Goal: Task Accomplishment & Management: Manage account settings

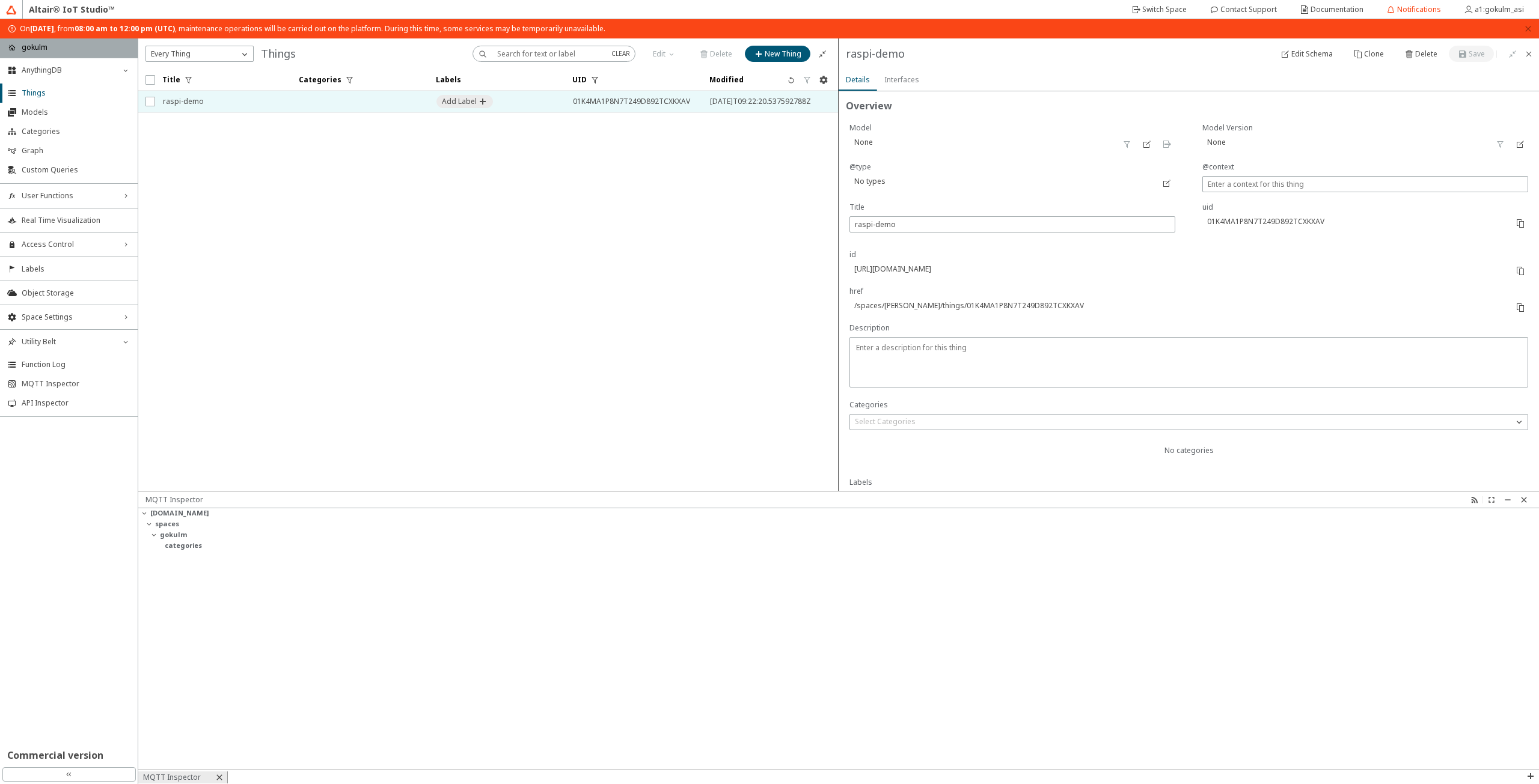
scroll to position [222, 0]
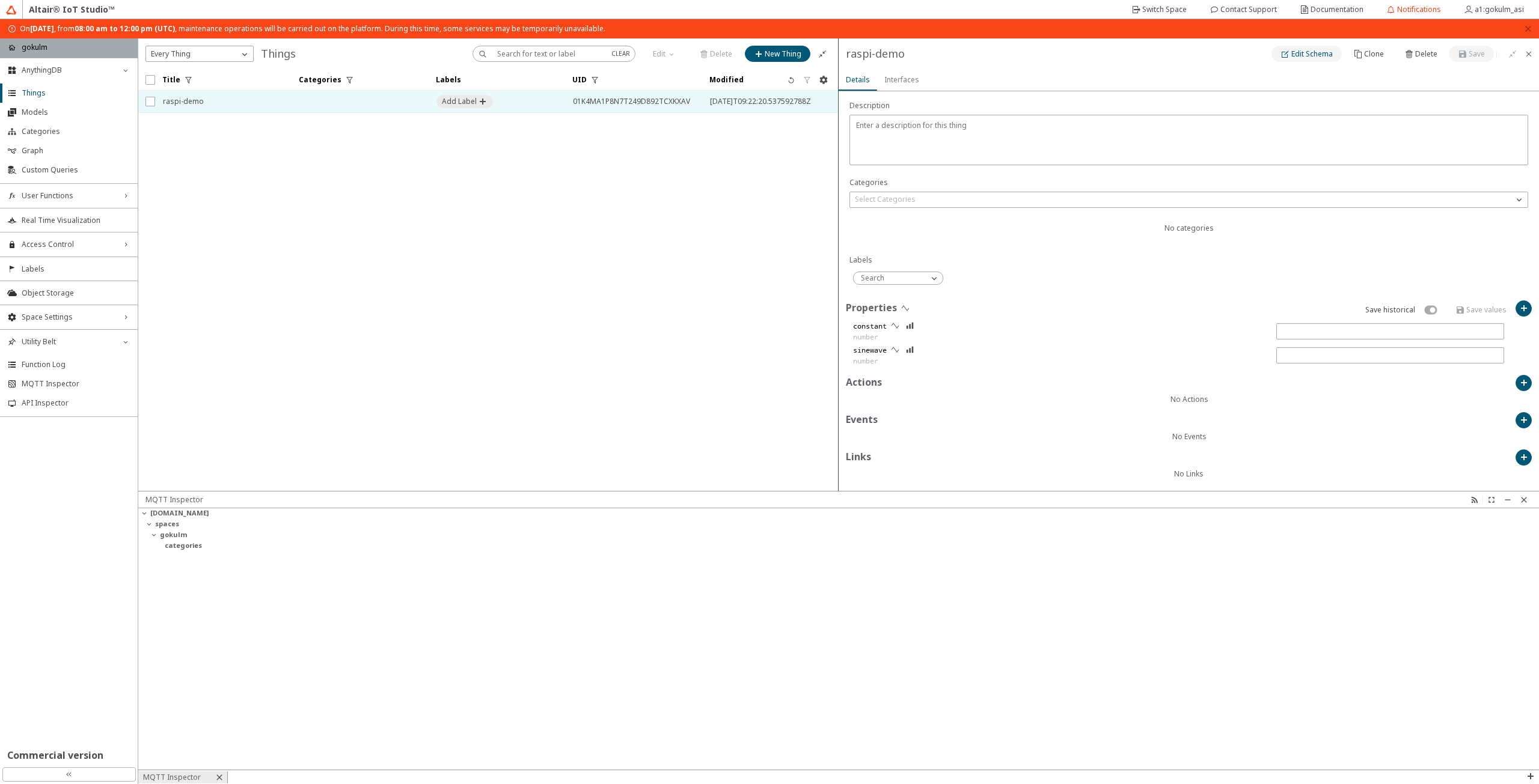
click at [0, 0] on slot "Edit Schema" at bounding box center [0, 0] width 0 height 0
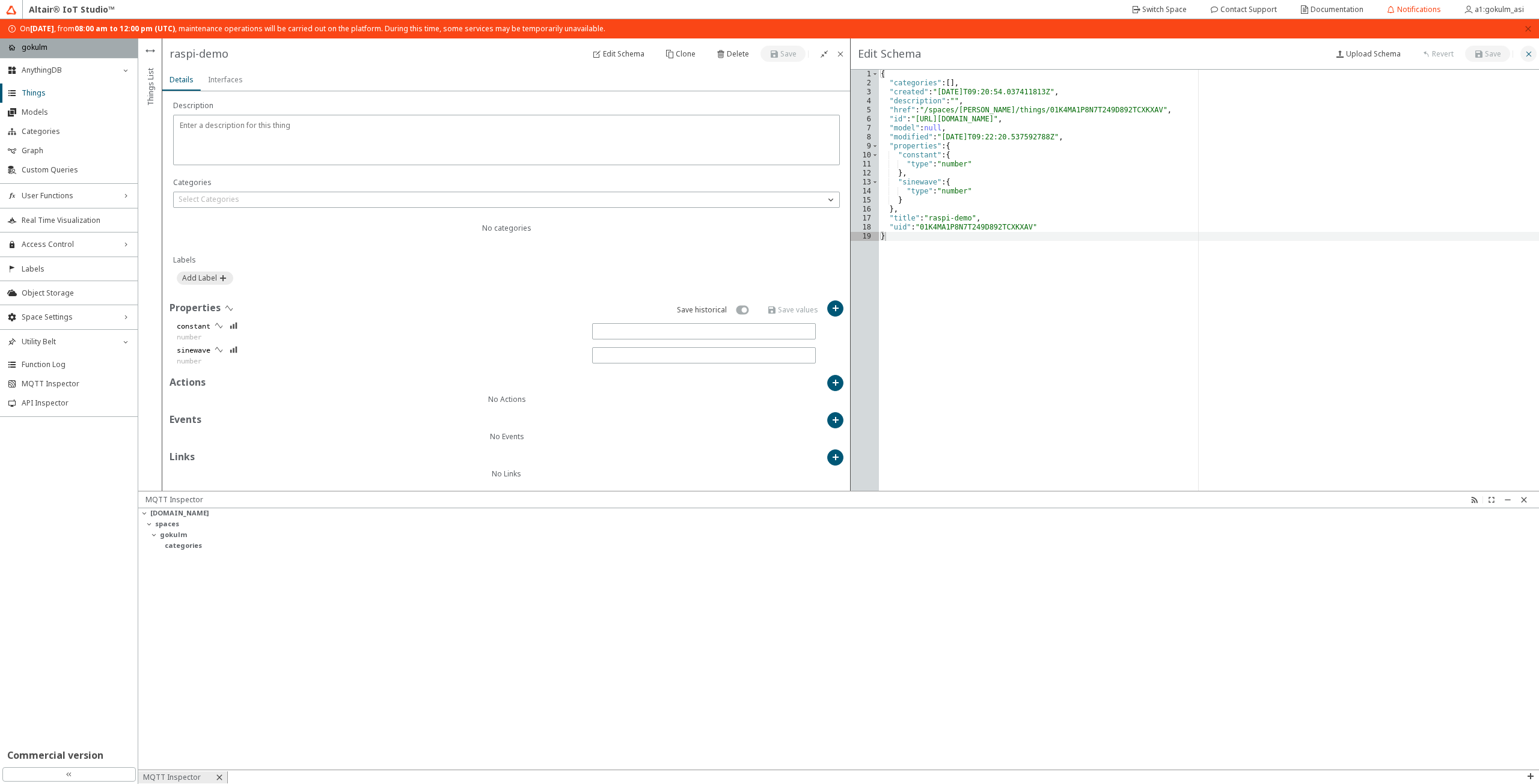
click at [1526, 48] on paper-button at bounding box center [1528, 54] width 17 height 17
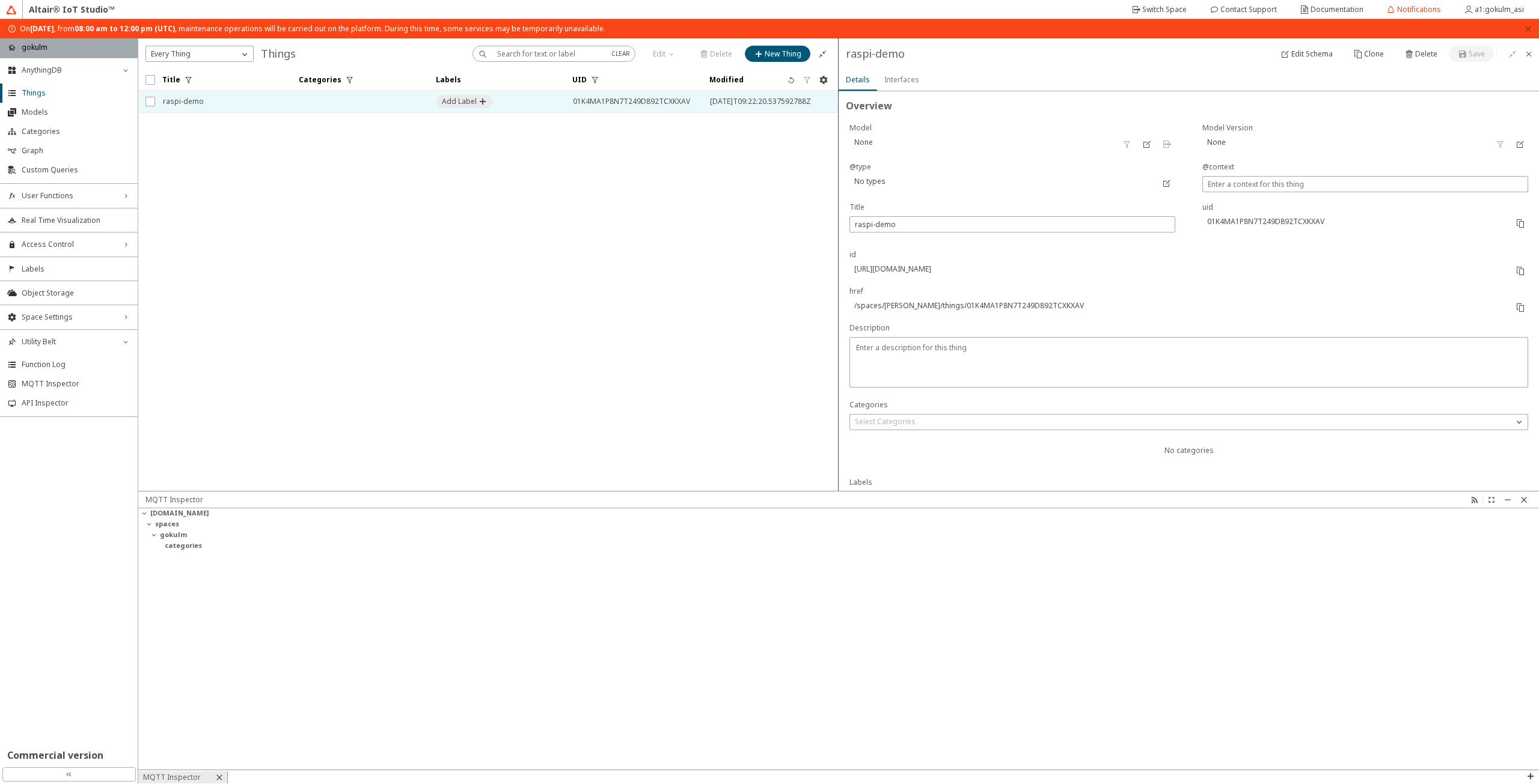
click at [0, 0] on slot "Interfaces" at bounding box center [0, 0] width 0 height 0
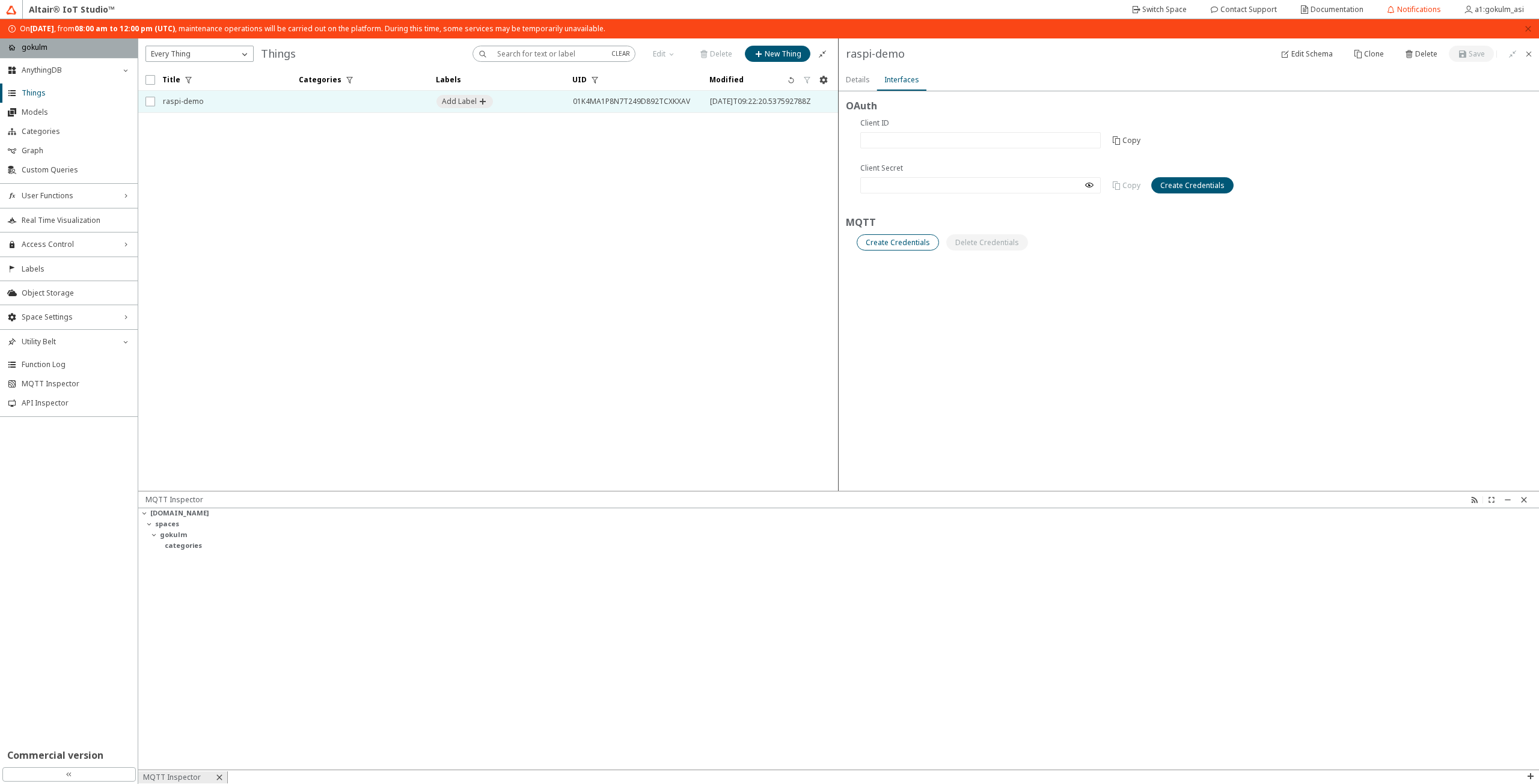
click at [0, 0] on slot "Create Credentials" at bounding box center [0, 0] width 0 height 0
click at [911, 312] on input "text" at bounding box center [1033, 313] width 356 height 10
type input "g"
type input "testdemo"
click at [1329, 430] on form "OAuth Are you sure you want to create OAuth credentials for this Thing? MQTT" at bounding box center [1188, 291] width 700 height 400
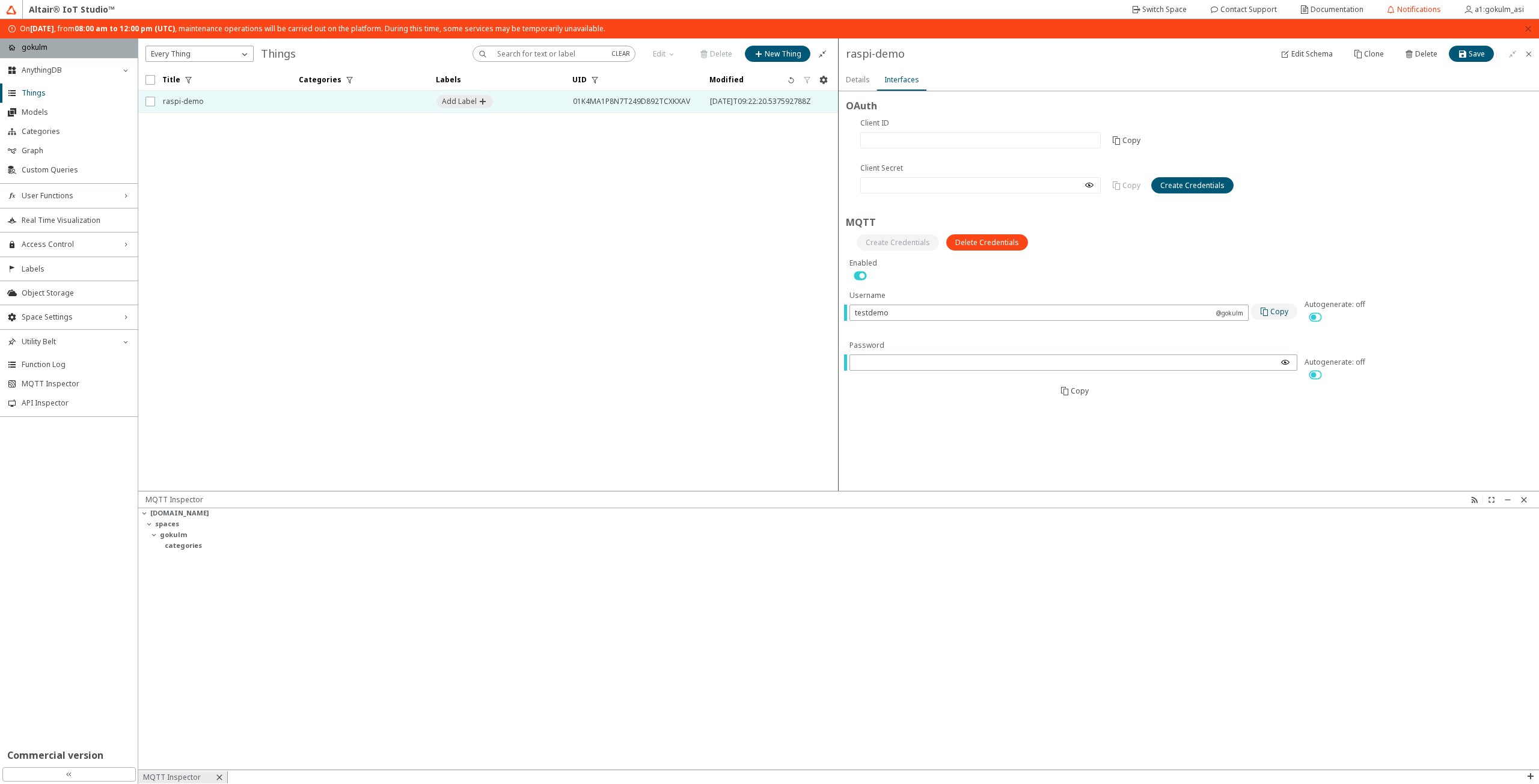
click at [0, 0] on slot "Copy" at bounding box center [0, 0] width 0 height 0
click at [772, 340] on div "Pin List OAuth Are you sure you want to create OAuth credentials for this Thing…" at bounding box center [838, 264] width 1401 height 452
click at [999, 355] on div at bounding box center [1073, 363] width 448 height 17
click at [1281, 361] on iron-icon at bounding box center [1286, 363] width 10 height 10
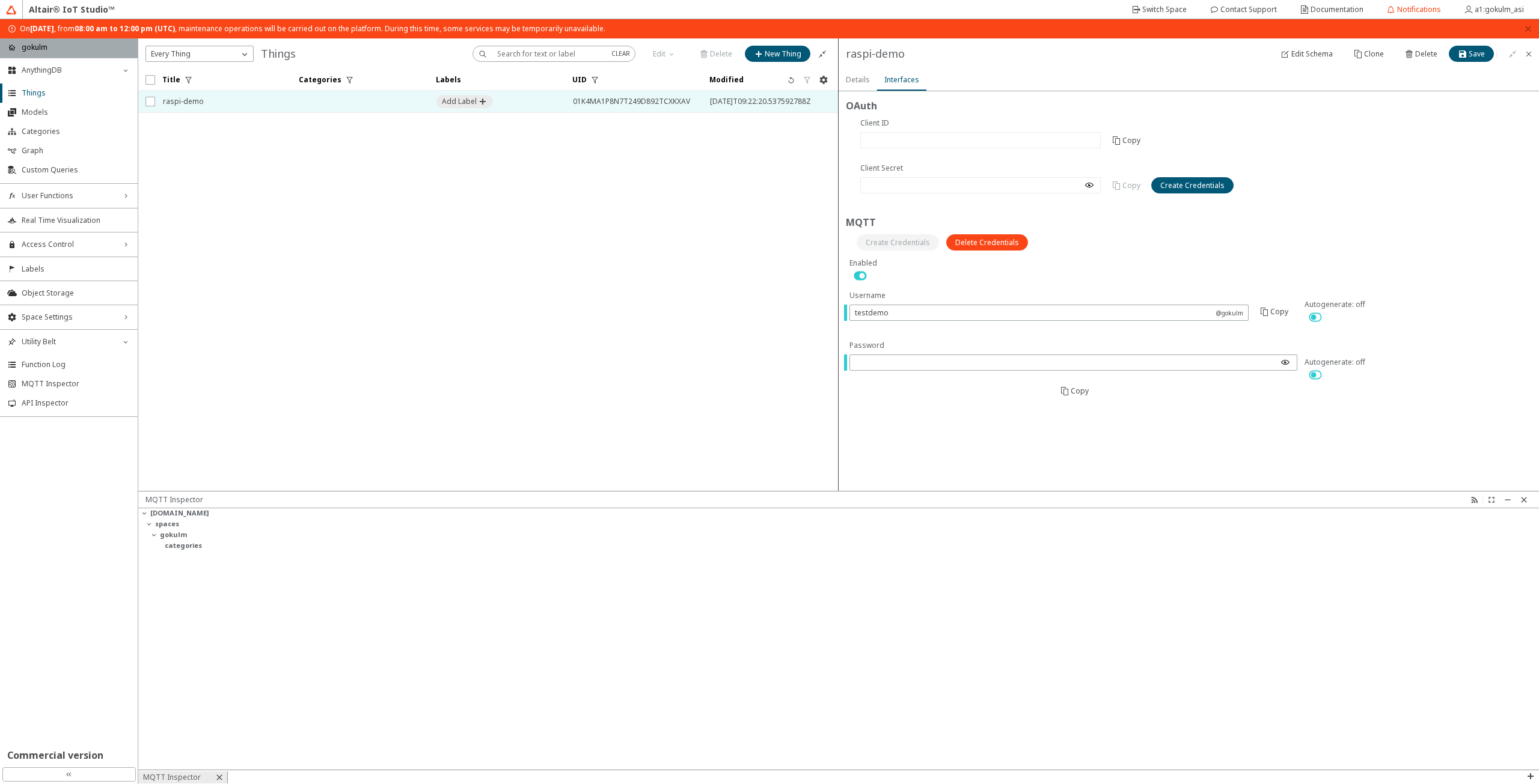
click at [1228, 440] on form "OAuth Are you sure you want to create OAuth credentials for this Thing? MQTT" at bounding box center [1188, 291] width 700 height 400
click at [1479, 47] on paper-button "Save" at bounding box center [1471, 54] width 45 height 17
click at [1530, 51] on iron-icon at bounding box center [1528, 54] width 10 height 10
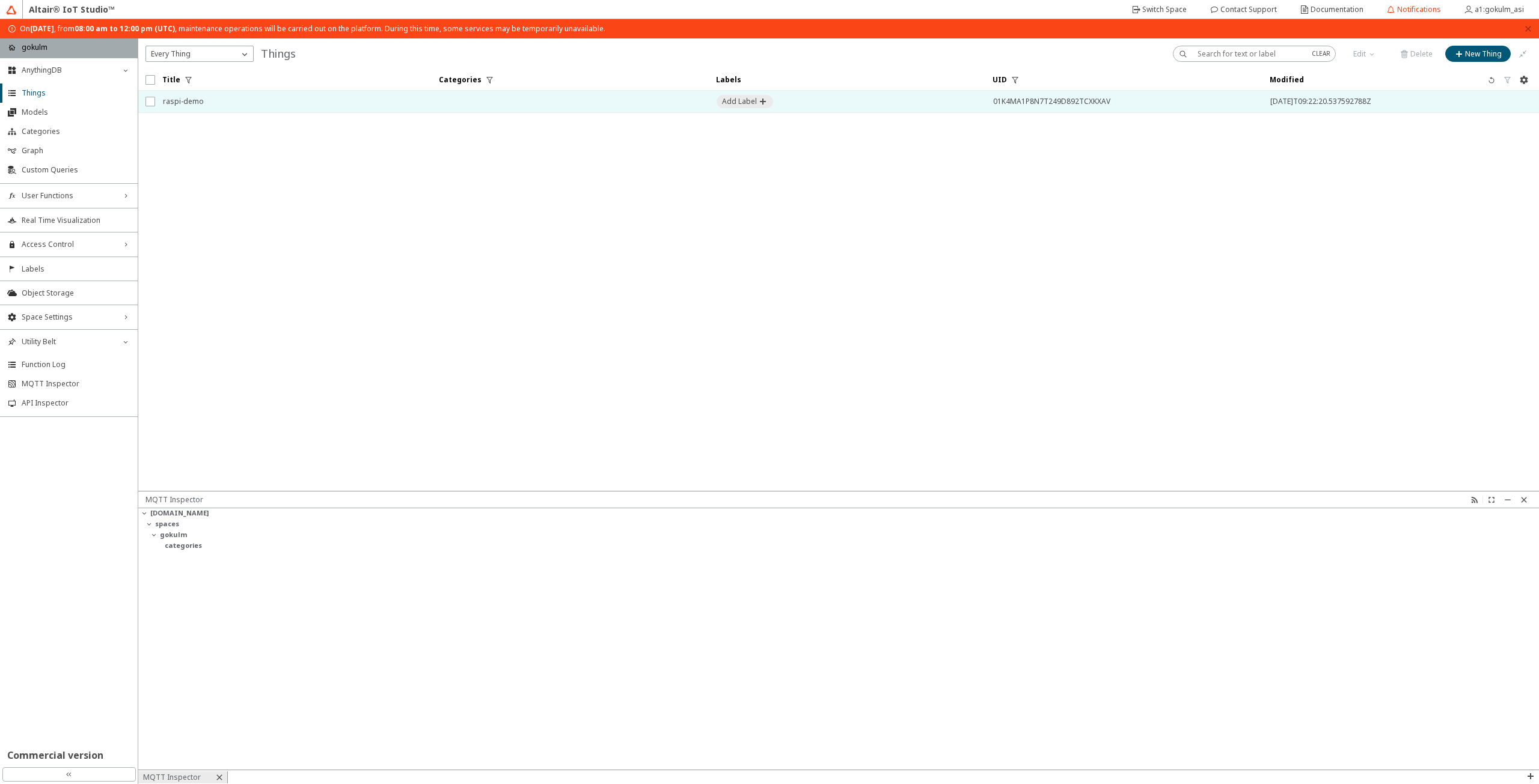
click at [196, 104] on span "raspi-demo" at bounding box center [293, 102] width 261 height 22
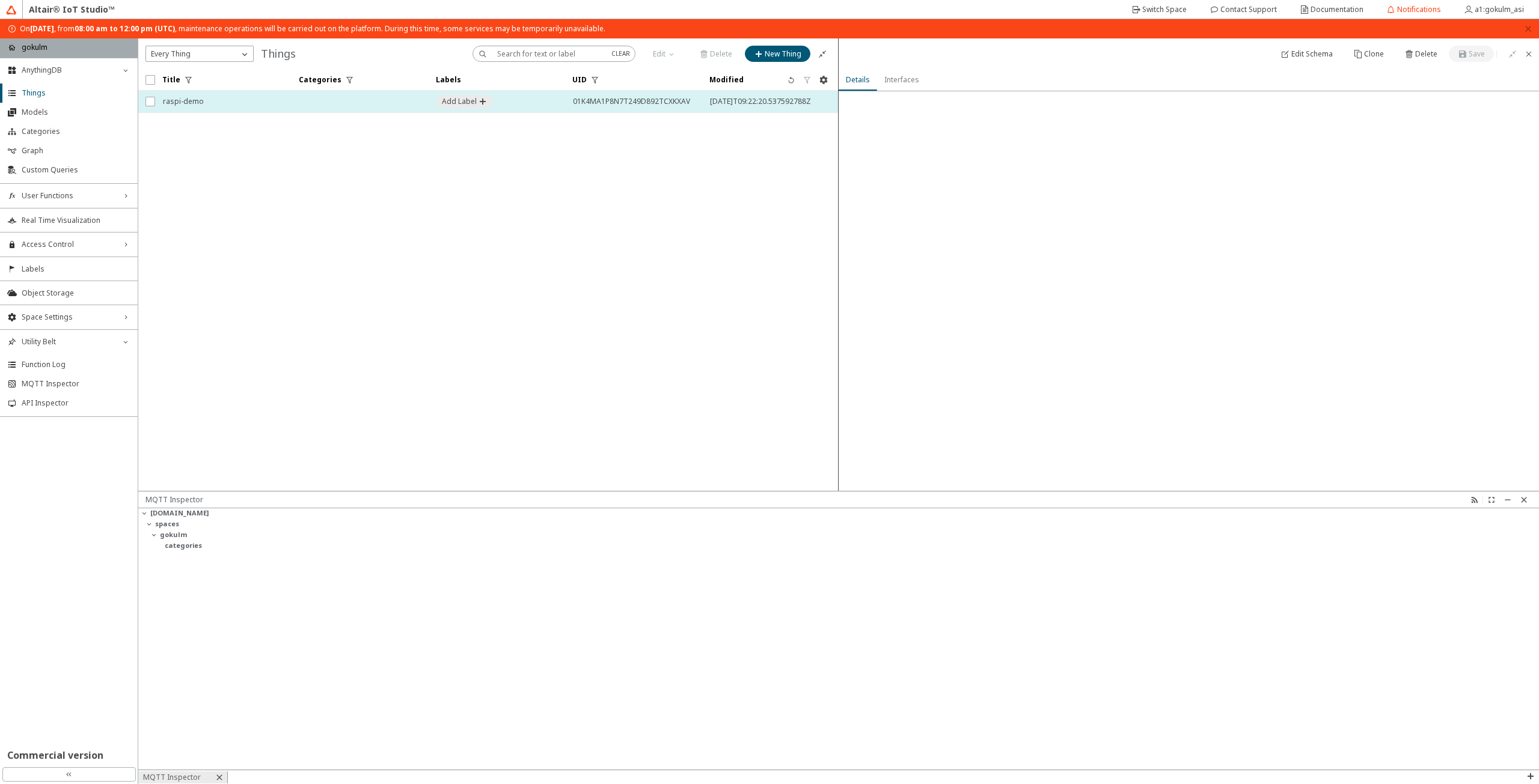
click at [196, 104] on span "raspi-demo" at bounding box center [224, 102] width 121 height 22
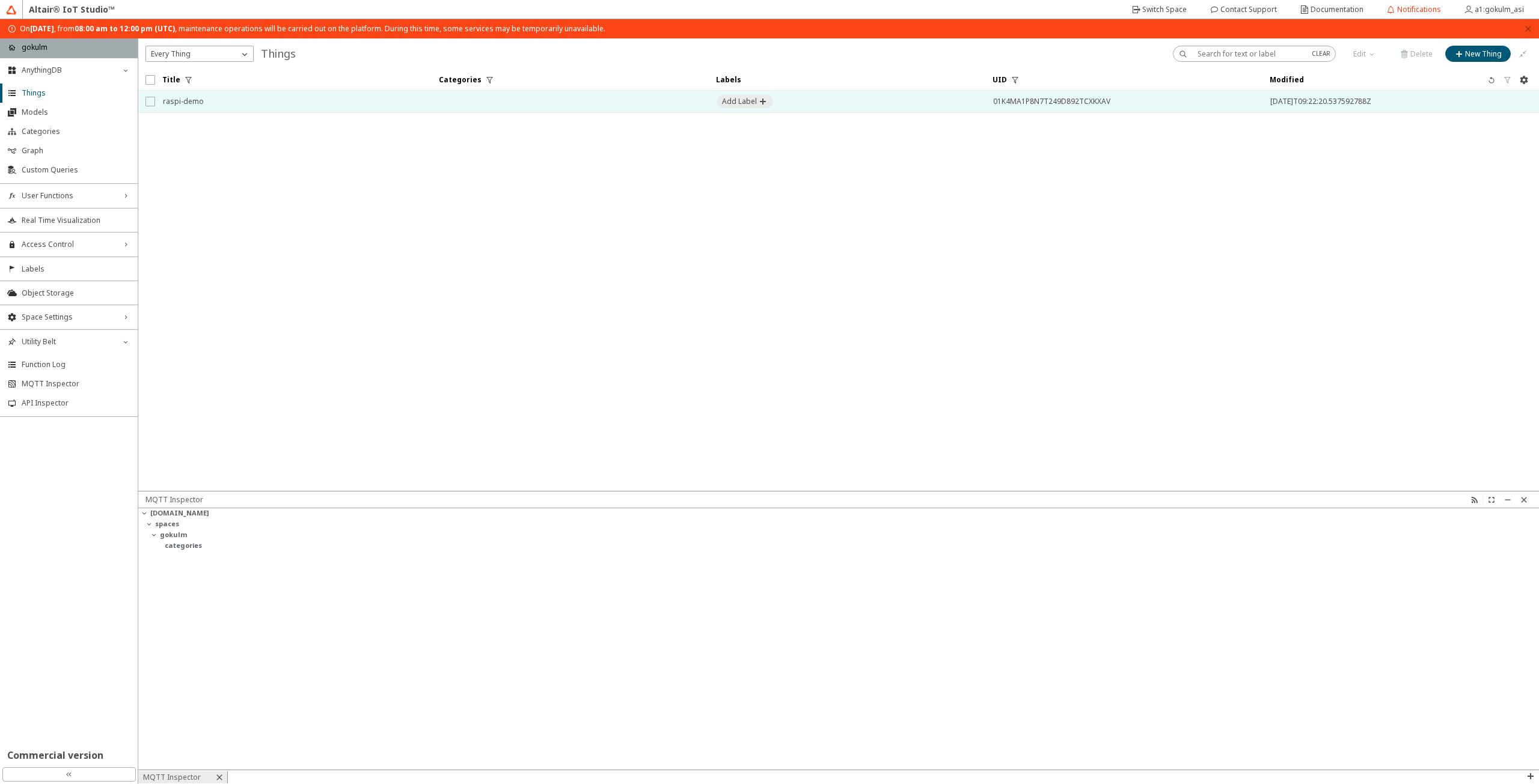
click at [150, 103] on input "checkbox" at bounding box center [149, 102] width 7 height 10
checkbox input "true"
click at [1381, 108] on span "[DATE]T09:22:20.537592788Z" at bounding box center [1400, 102] width 261 height 22
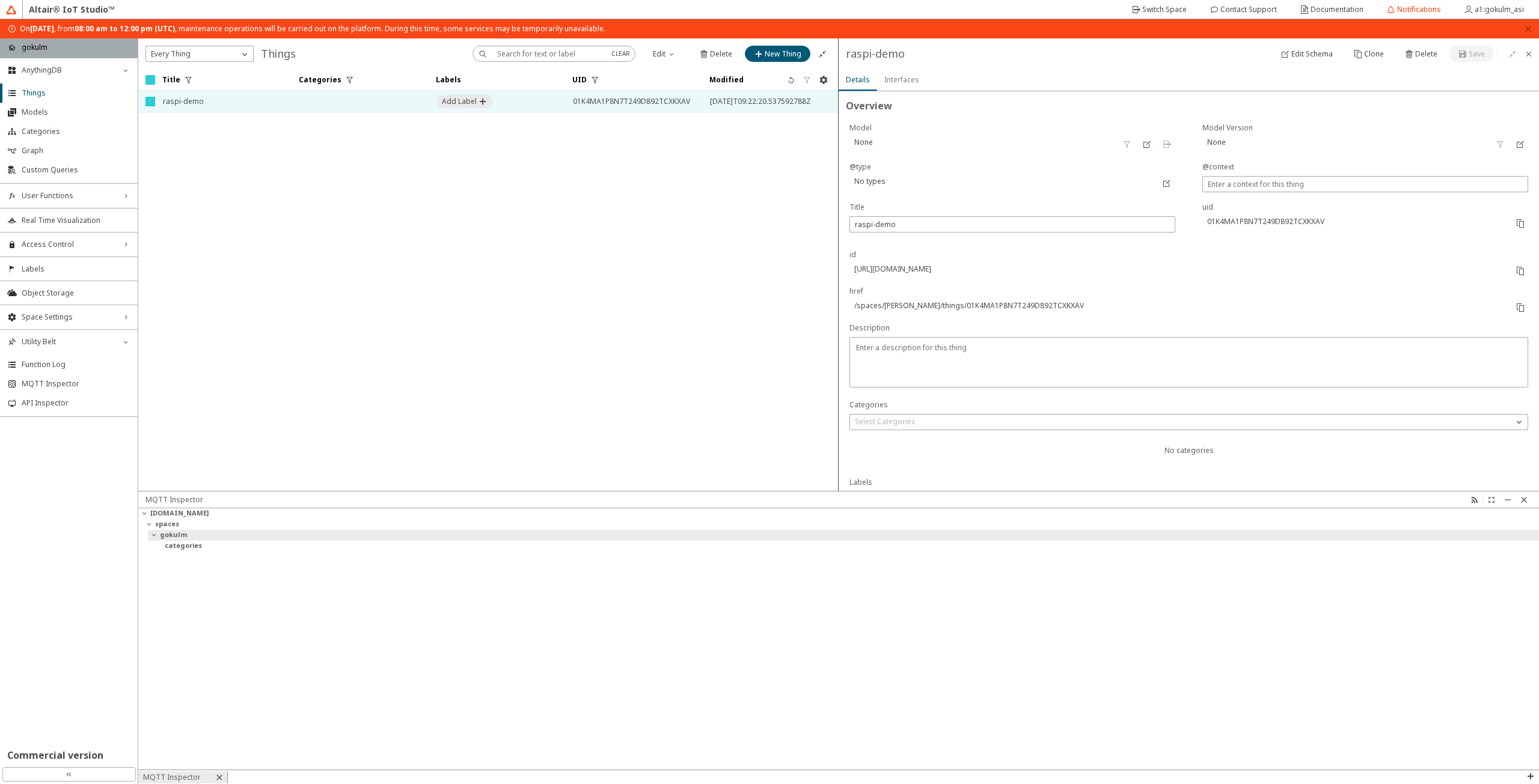
click at [0, 0] on slot "gokulm" at bounding box center [0, 0] width 0 height 0
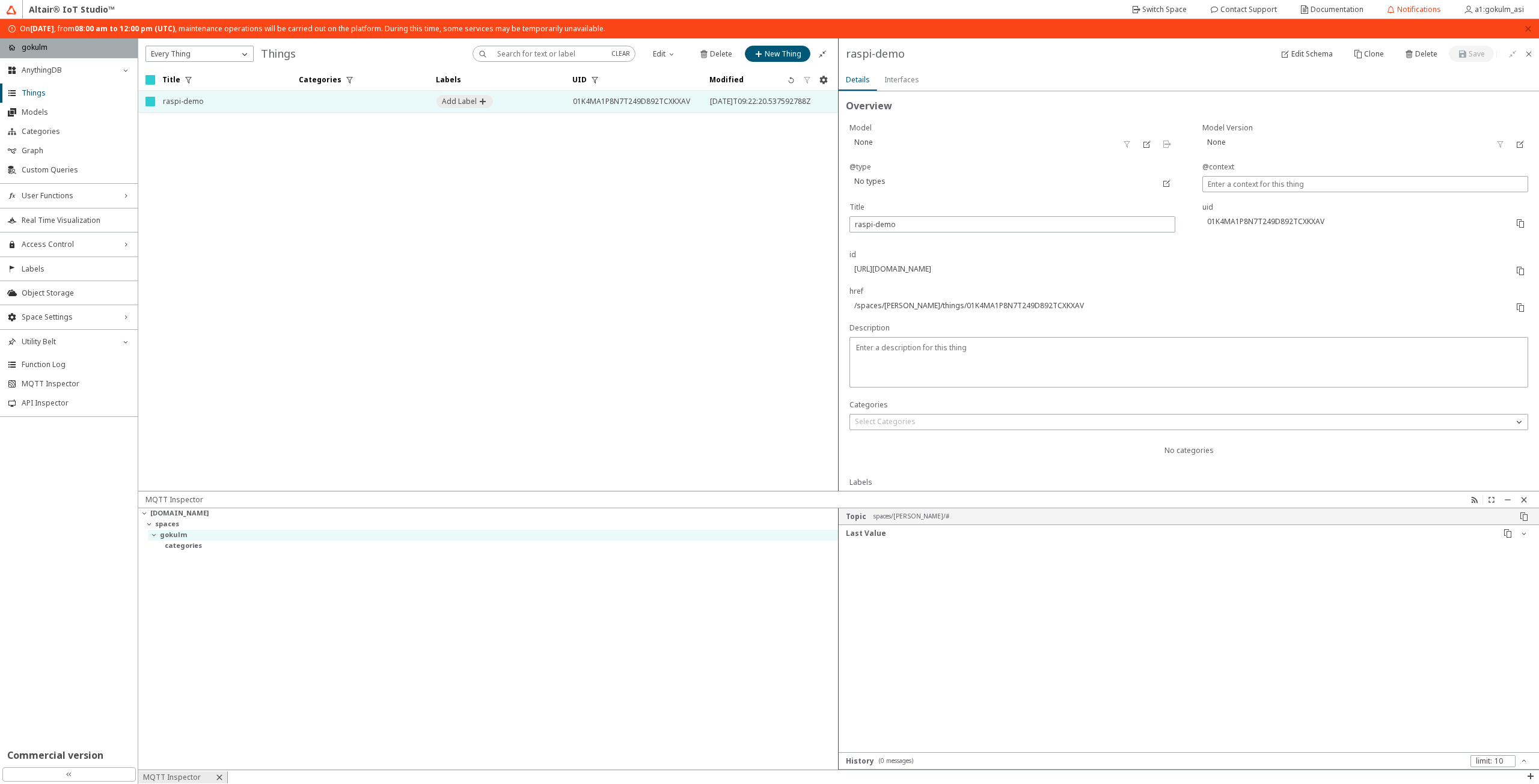
click at [0, 0] on slot "gokulm" at bounding box center [0, 0] width 0 height 0
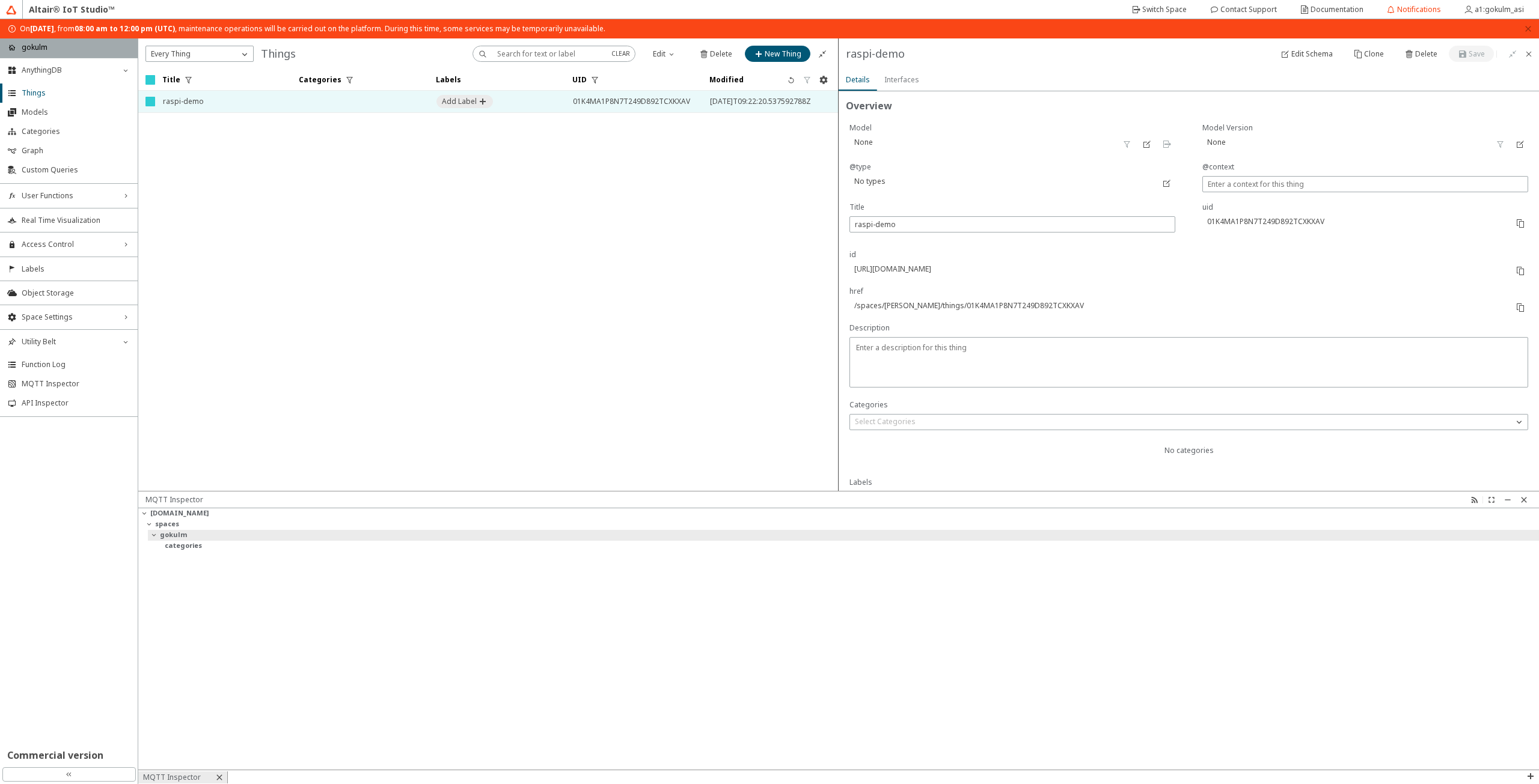
click at [0, 0] on slot "gokulm" at bounding box center [0, 0] width 0 height 0
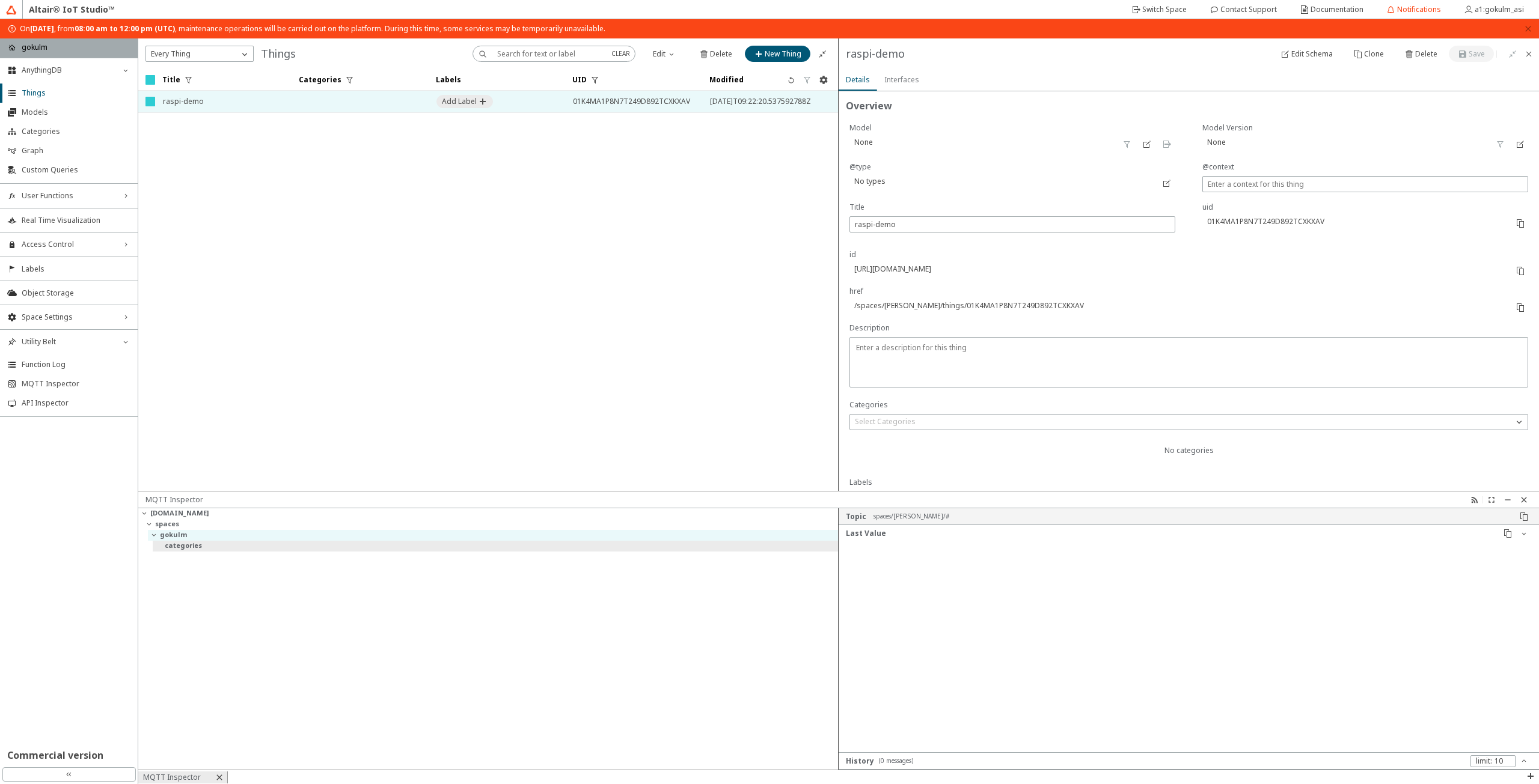
click at [214, 545] on div "categories" at bounding box center [495, 546] width 686 height 11
click at [0, 0] on slot "spaces" at bounding box center [0, 0] width 0 height 0
click at [0, 0] on slot "gokulm" at bounding box center [0, 0] width 0 height 0
click at [201, 546] on div "categories" at bounding box center [495, 546] width 686 height 11
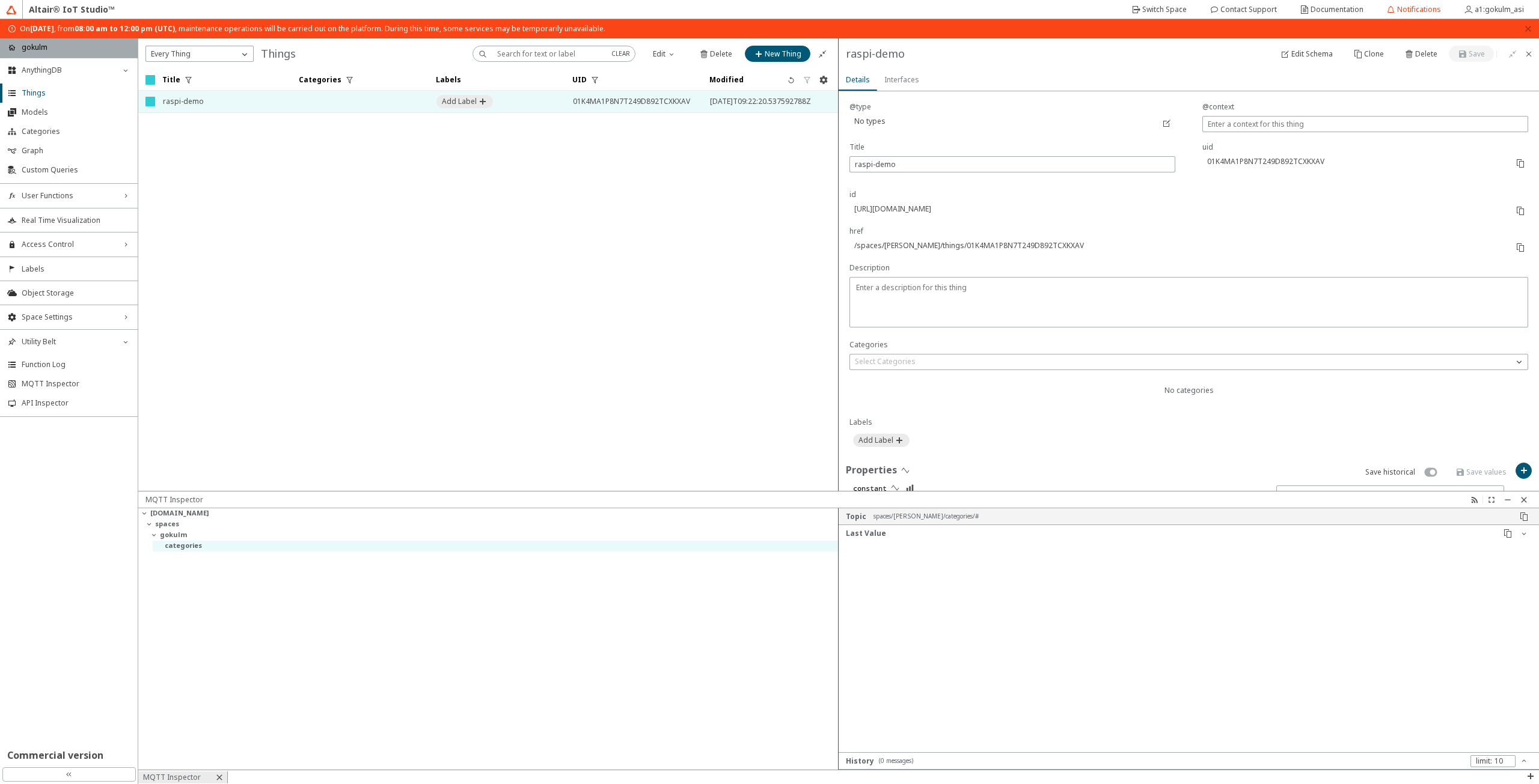
scroll to position [222, 0]
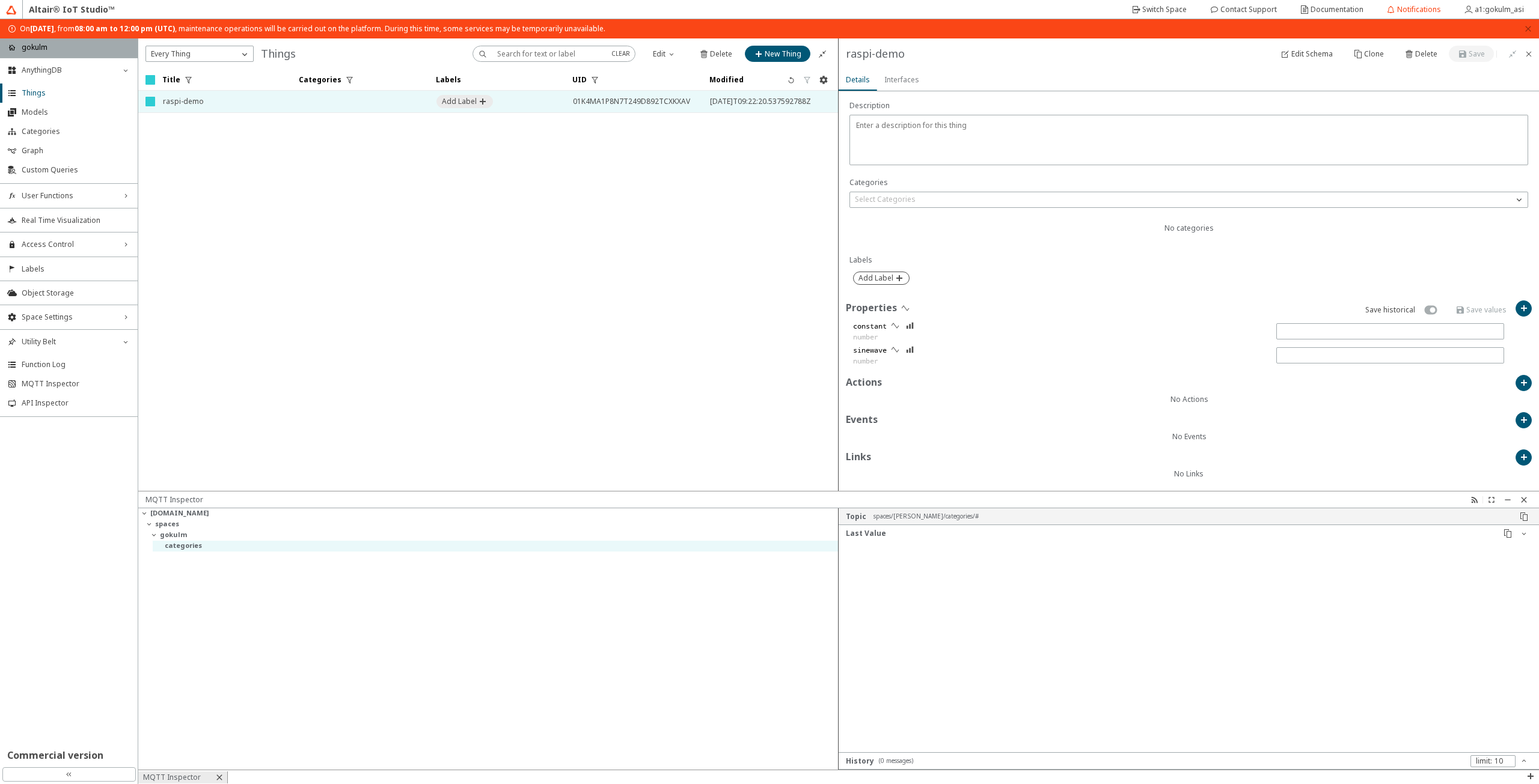
click at [0, 0] on slot "Add Label" at bounding box center [0, 0] width 0 height 0
click at [933, 277] on iron-icon at bounding box center [934, 278] width 12 height 12
click at [924, 303] on paper-button "CREATE LABEL" at bounding box center [897, 306] width 89 height 17
click at [899, 272] on input "text" at bounding box center [890, 277] width 60 height 10
type input "obj1"
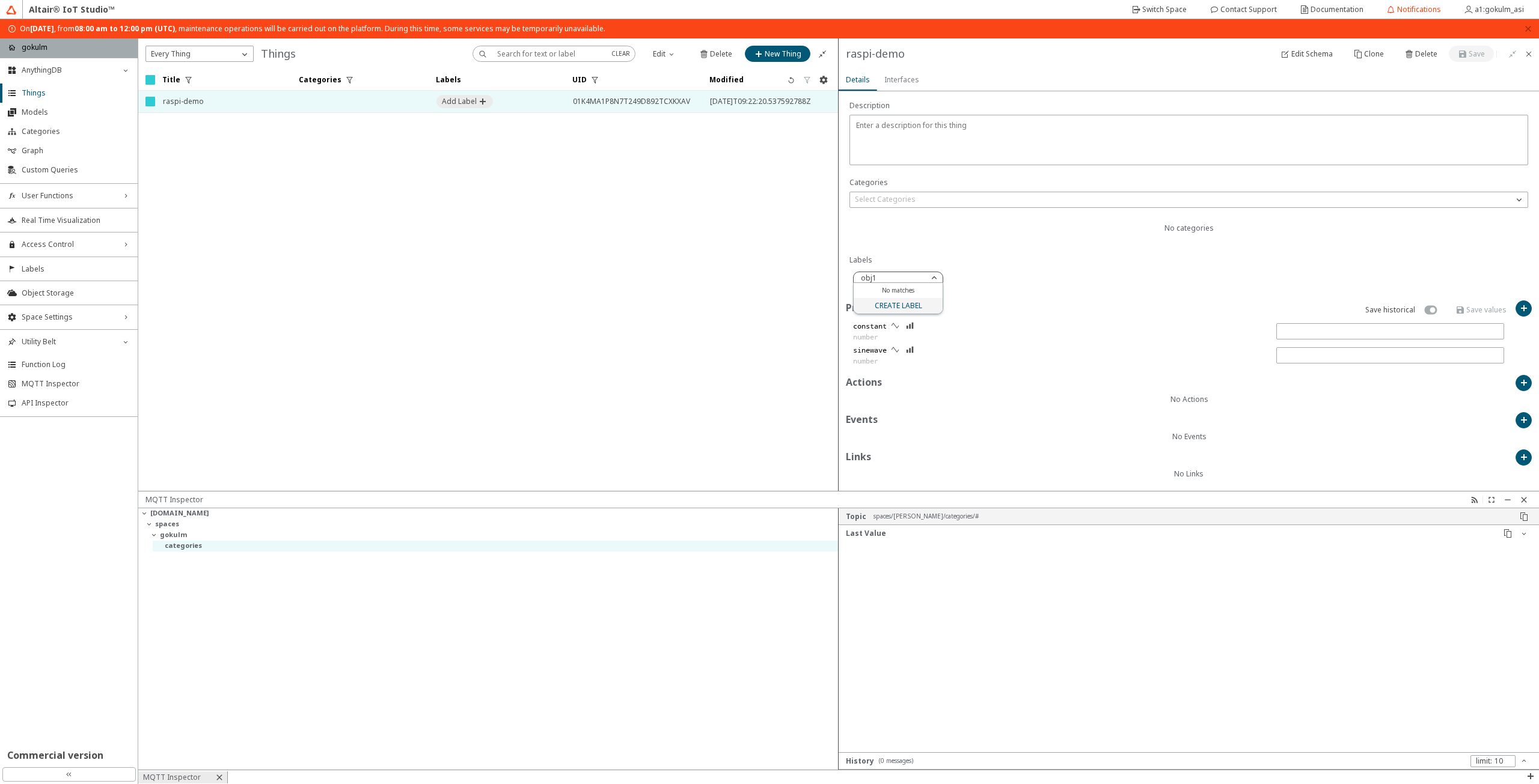
click at [0, 0] on slot "CREATE LABEL" at bounding box center [0, 0] width 0 height 0
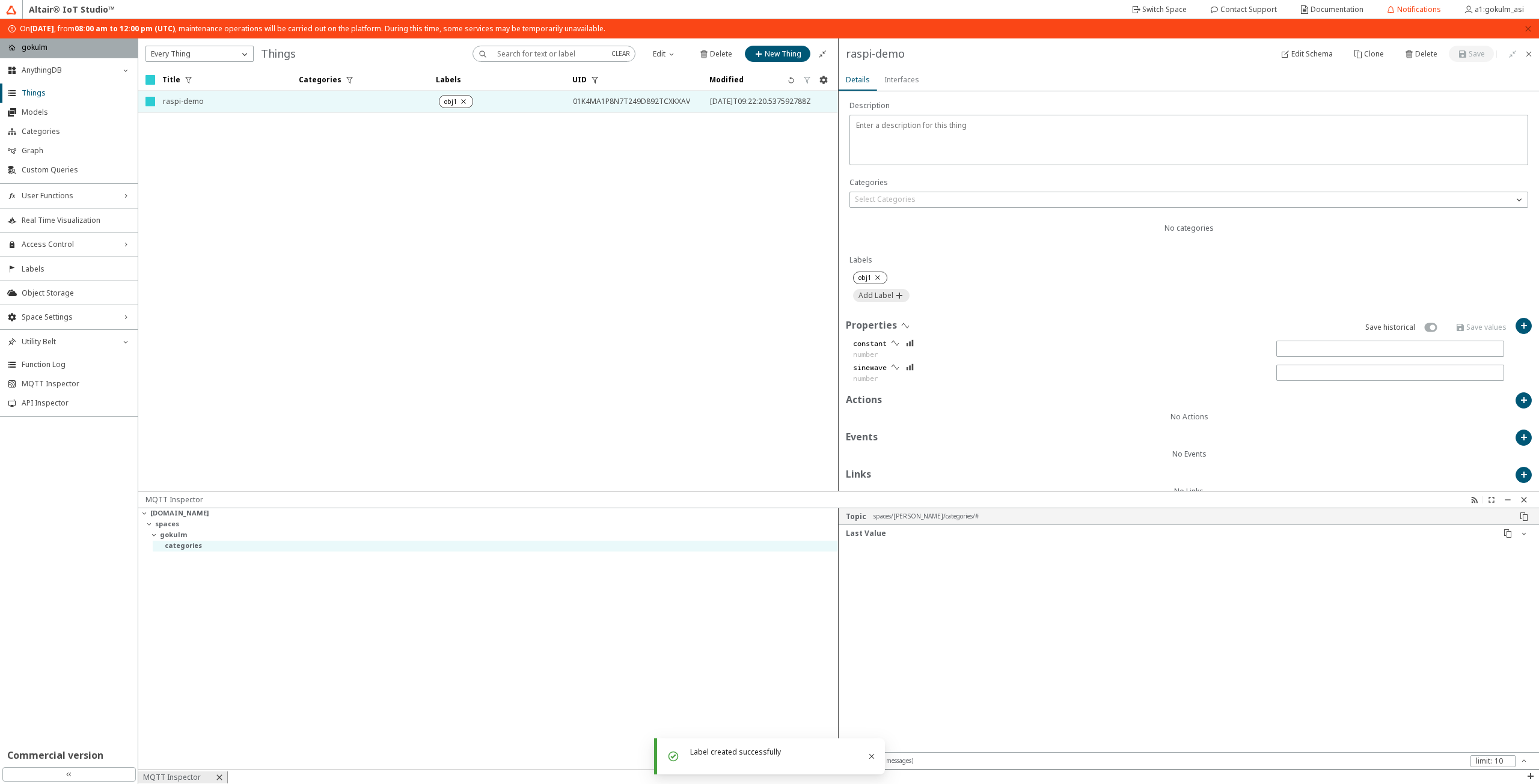
click at [933, 626] on div at bounding box center [1188, 647] width 700 height 211
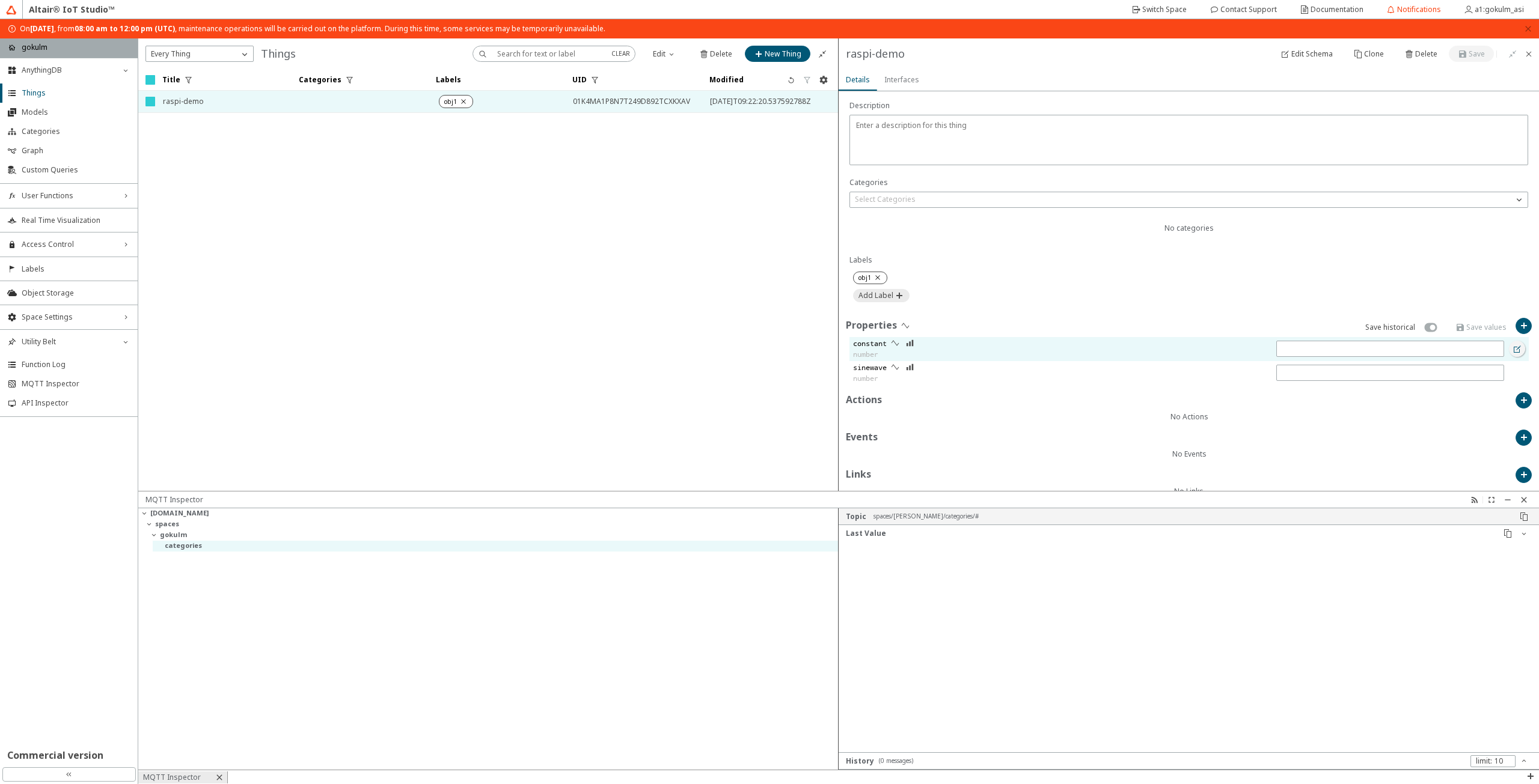
click at [1512, 344] on iron-icon at bounding box center [1517, 349] width 10 height 10
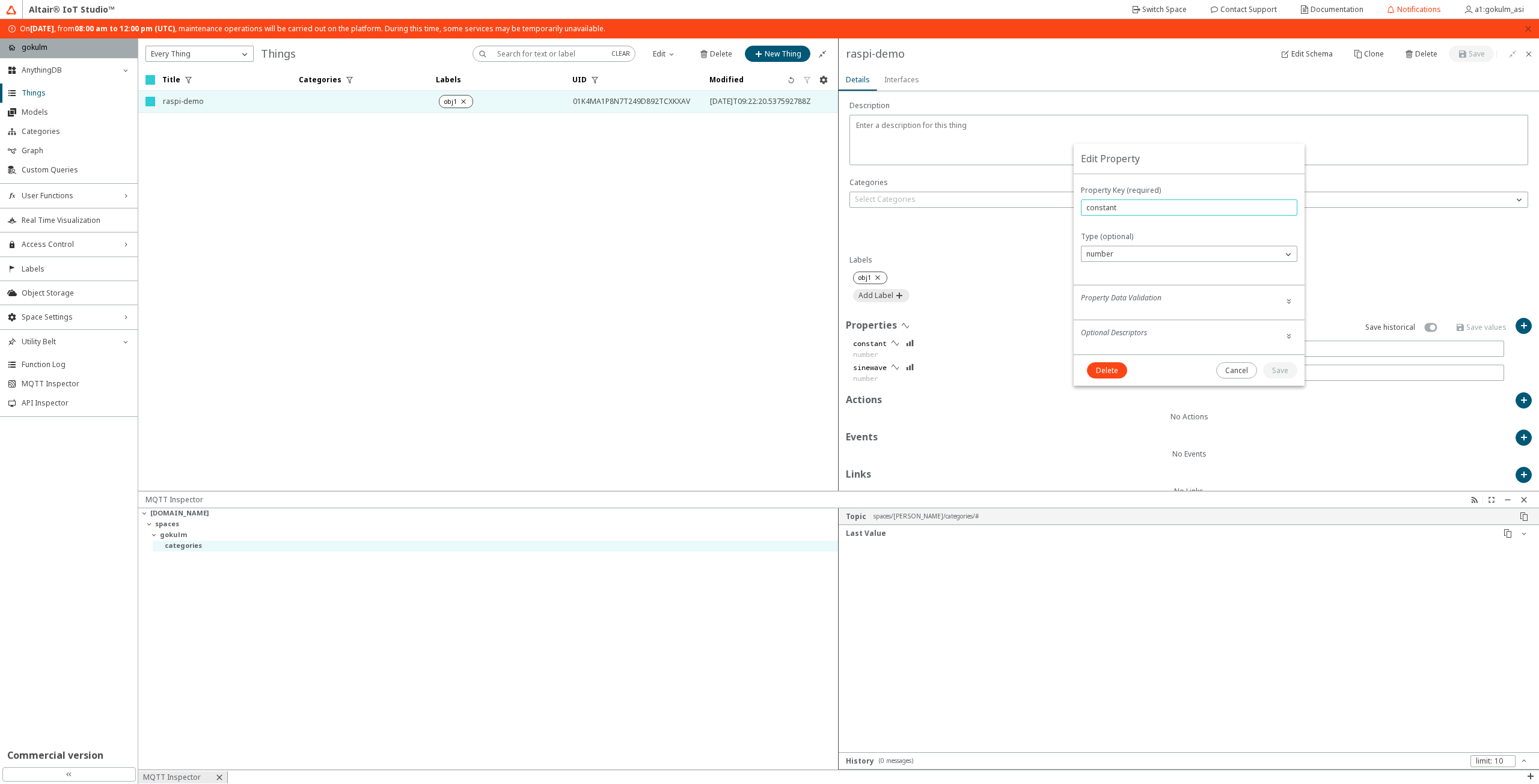
click at [1157, 207] on input "constant" at bounding box center [1189, 208] width 205 height 10
type input "amplitude"
click at [0, 0] on slot "Save" at bounding box center [0, 0] width 0 height 0
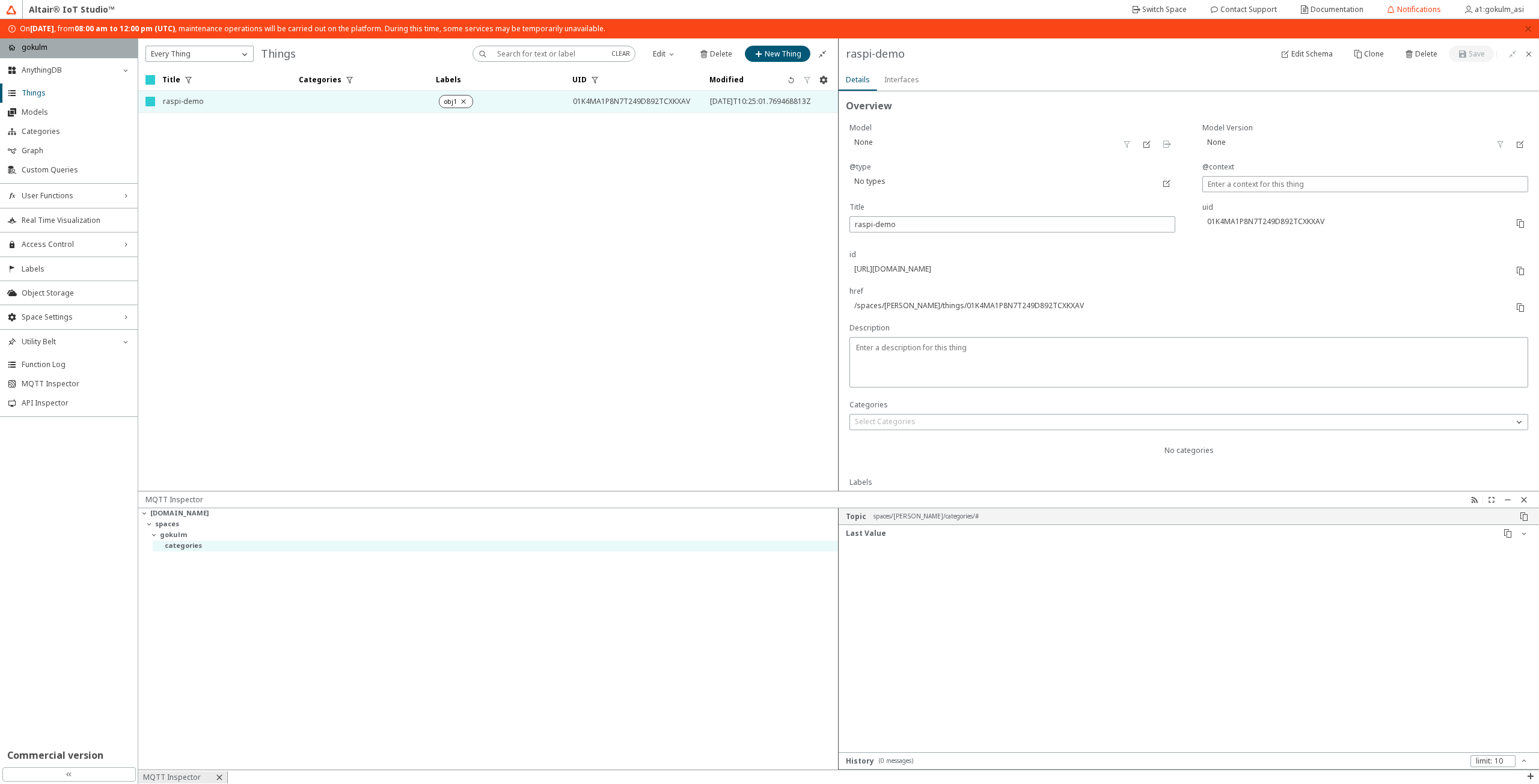
scroll to position [239, 0]
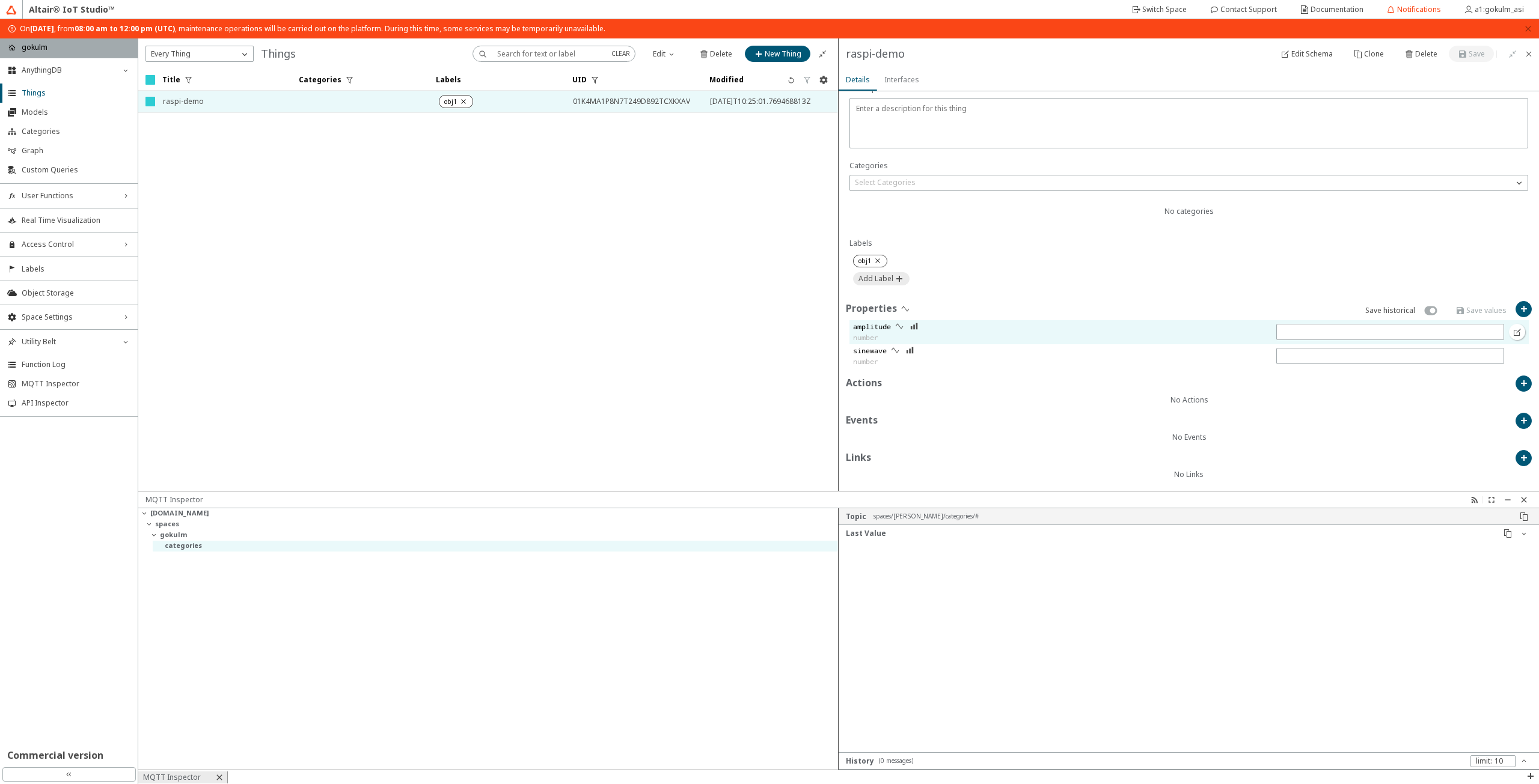
click at [0, 0] on slot "amplitude" at bounding box center [0, 0] width 0 height 0
click at [1398, 344] on div "sinewave number" at bounding box center [1178, 356] width 659 height 24
click at [0, 0] on slot "amplitude" at bounding box center [0, 0] width 0 height 0
click at [911, 325] on iron-icon at bounding box center [914, 326] width 8 height 10
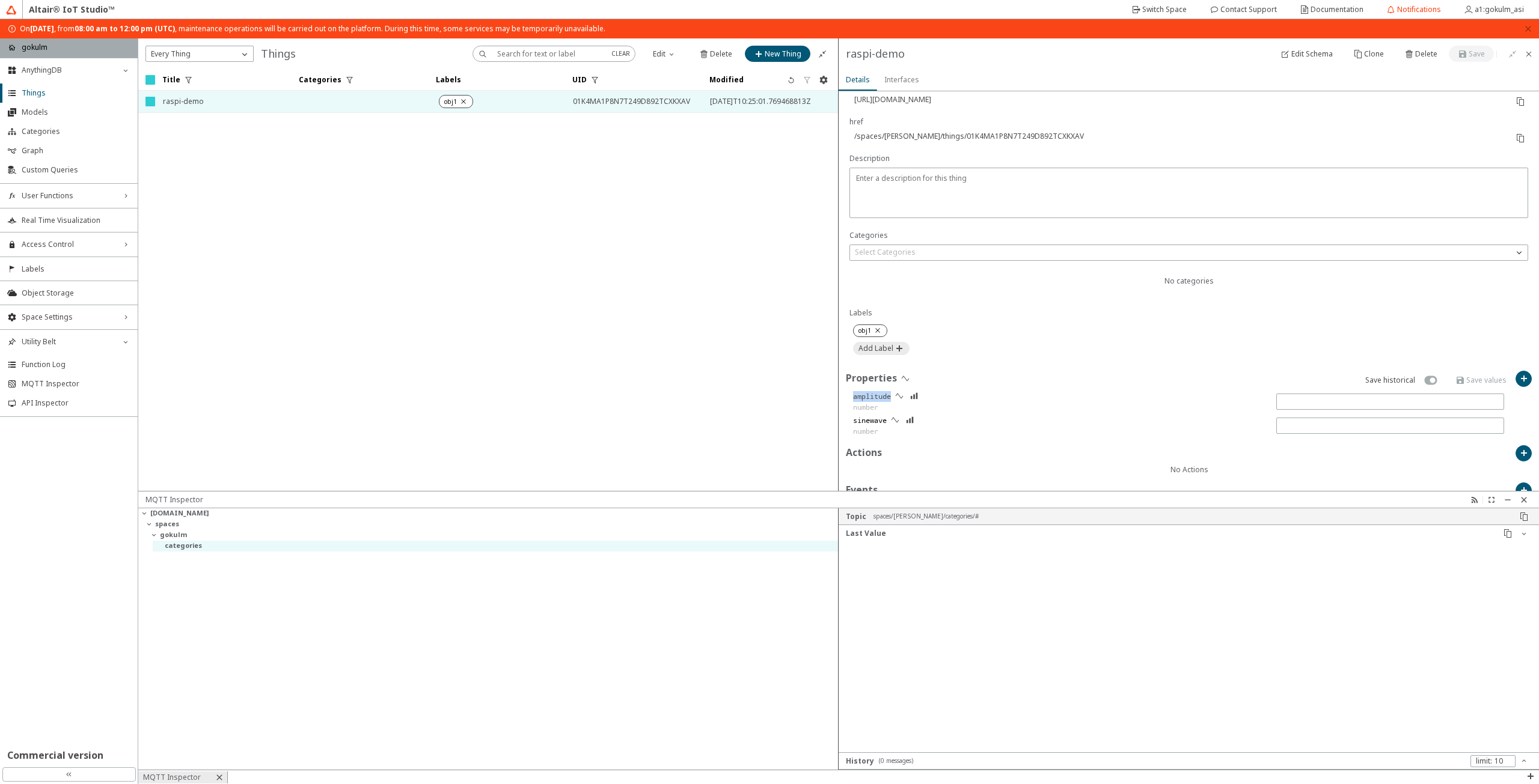
scroll to position [0, 0]
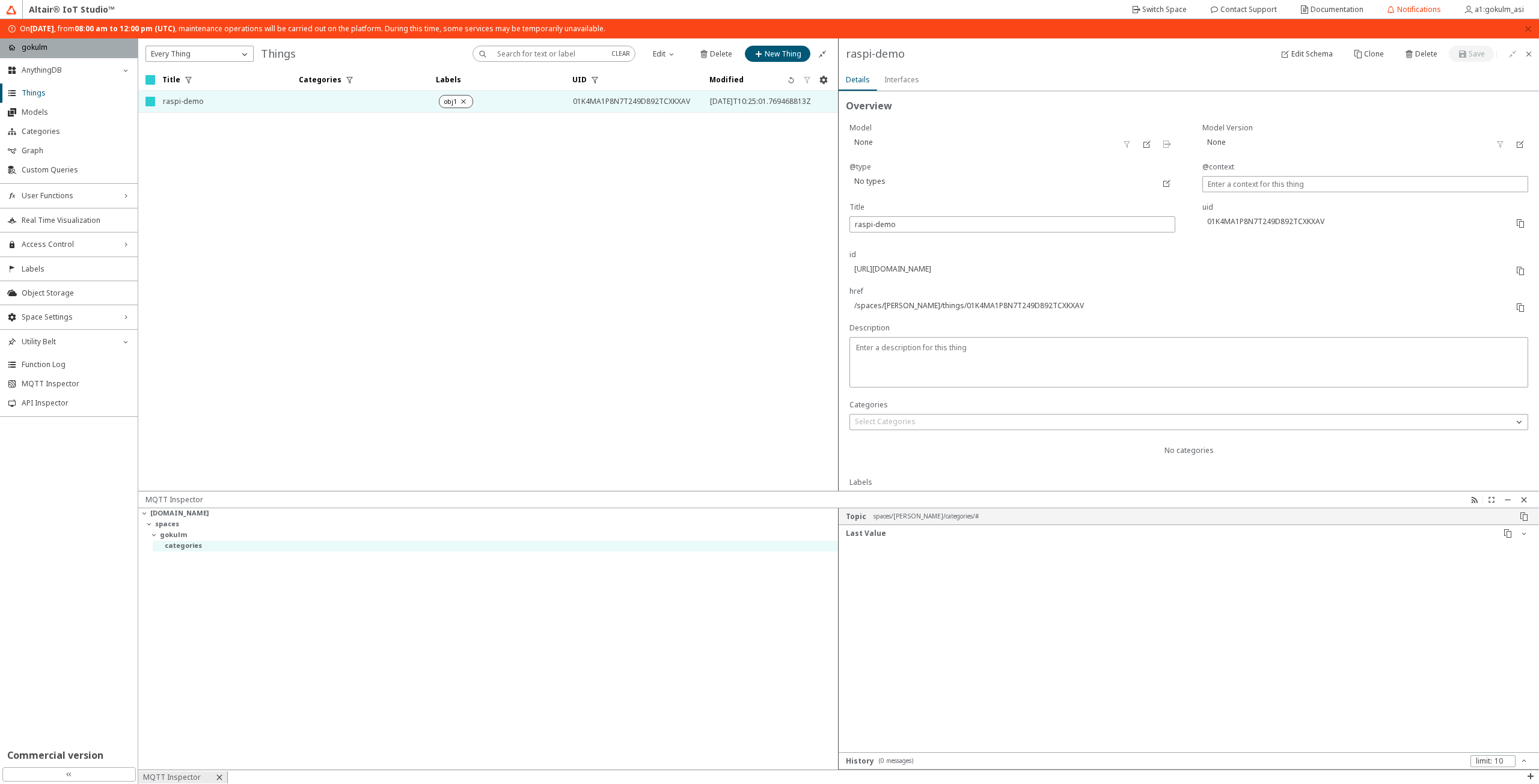
click at [975, 310] on div at bounding box center [1178, 316] width 659 height 12
click at [157, 533] on iron-icon at bounding box center [154, 535] width 10 height 10
click at [153, 533] on iron-icon at bounding box center [154, 535] width 10 height 10
click at [153, 535] on iron-icon at bounding box center [154, 535] width 10 height 10
click at [0, 0] on slot "( 1 topic , 0 messages )" at bounding box center [0, 0] width 0 height 0
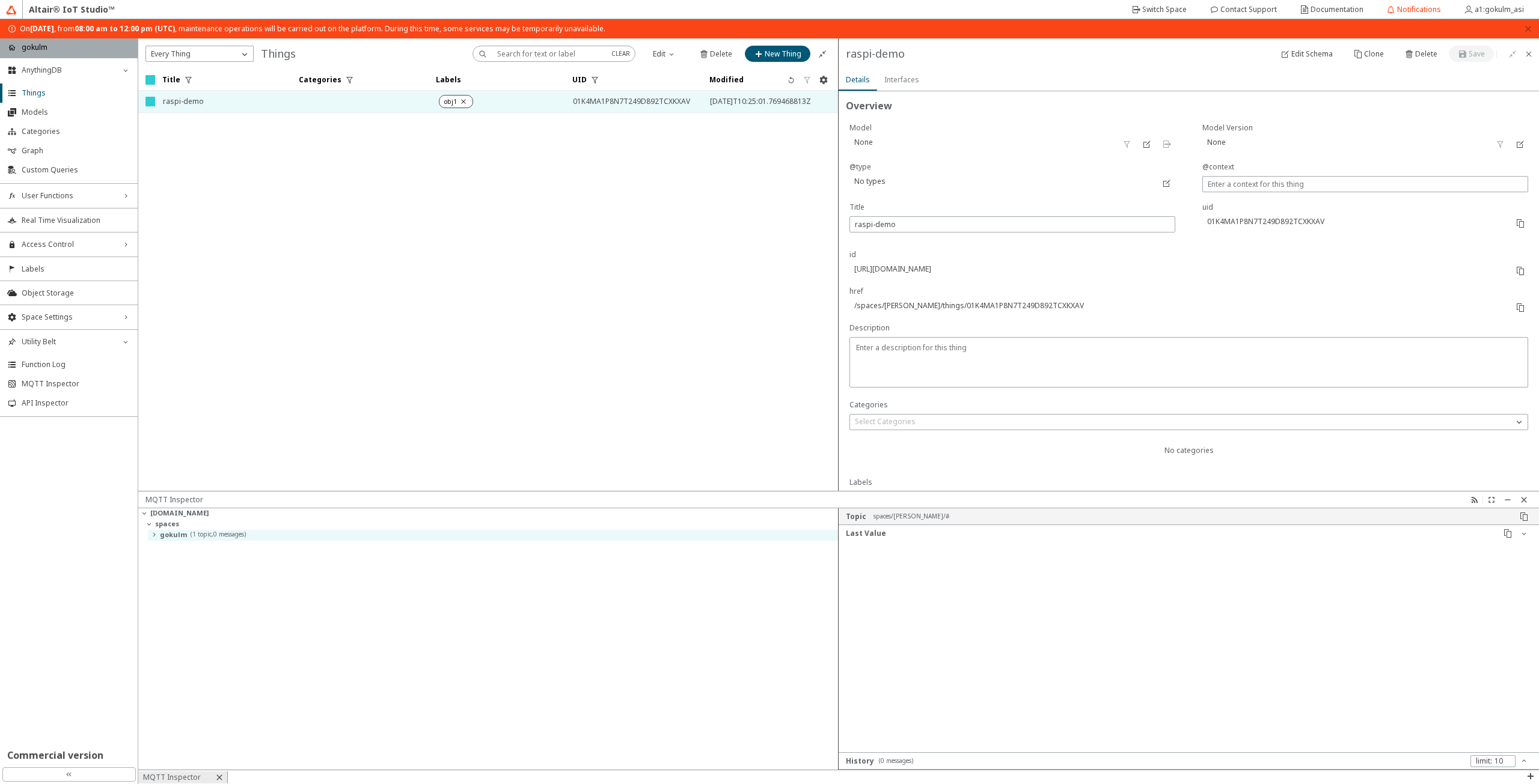
click at [0, 0] on slot "( 1 topic , 0 messages )" at bounding box center [0, 0] width 0 height 0
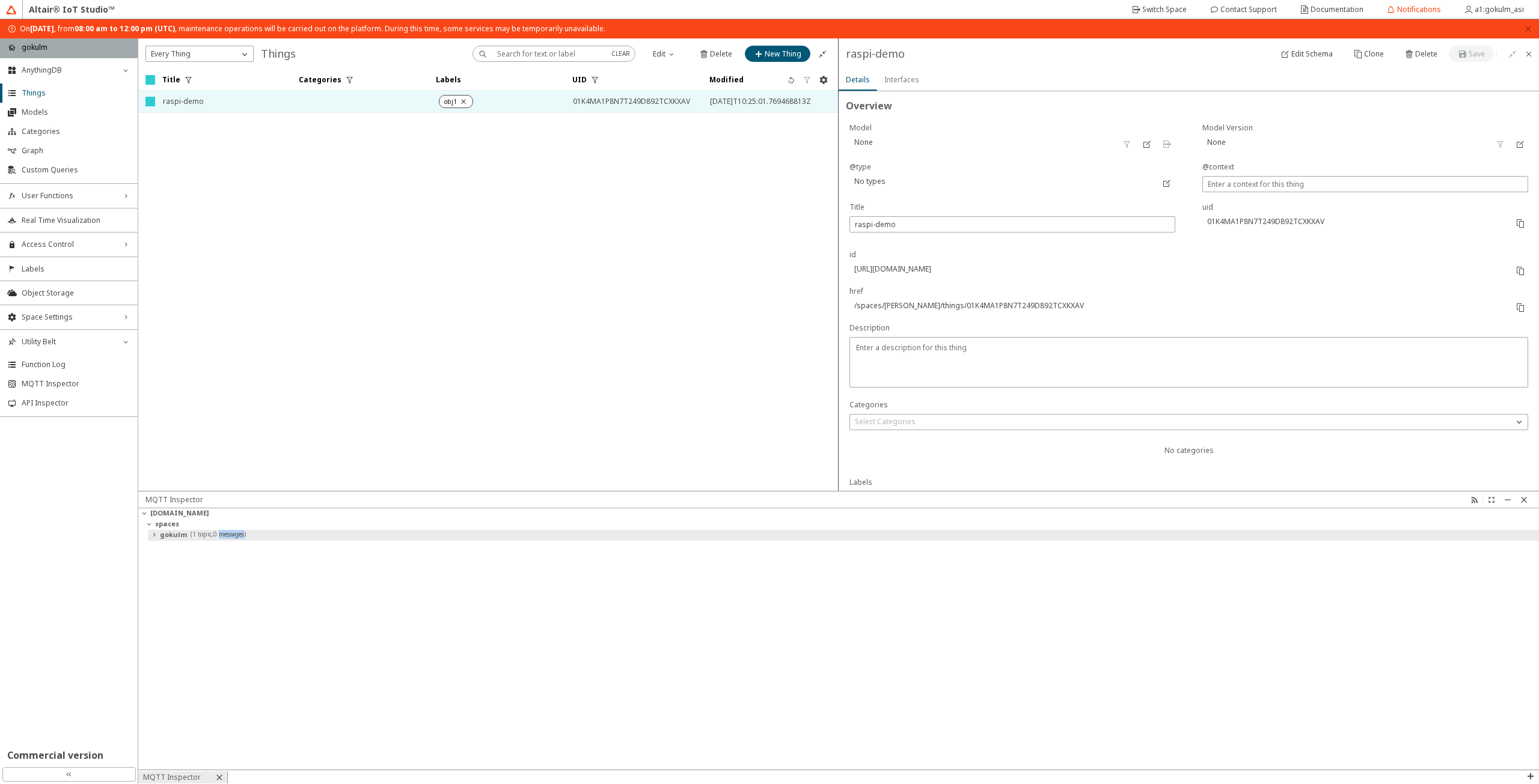
click at [0, 0] on slot "( 1 topic , 0 messages )" at bounding box center [0, 0] width 0 height 0
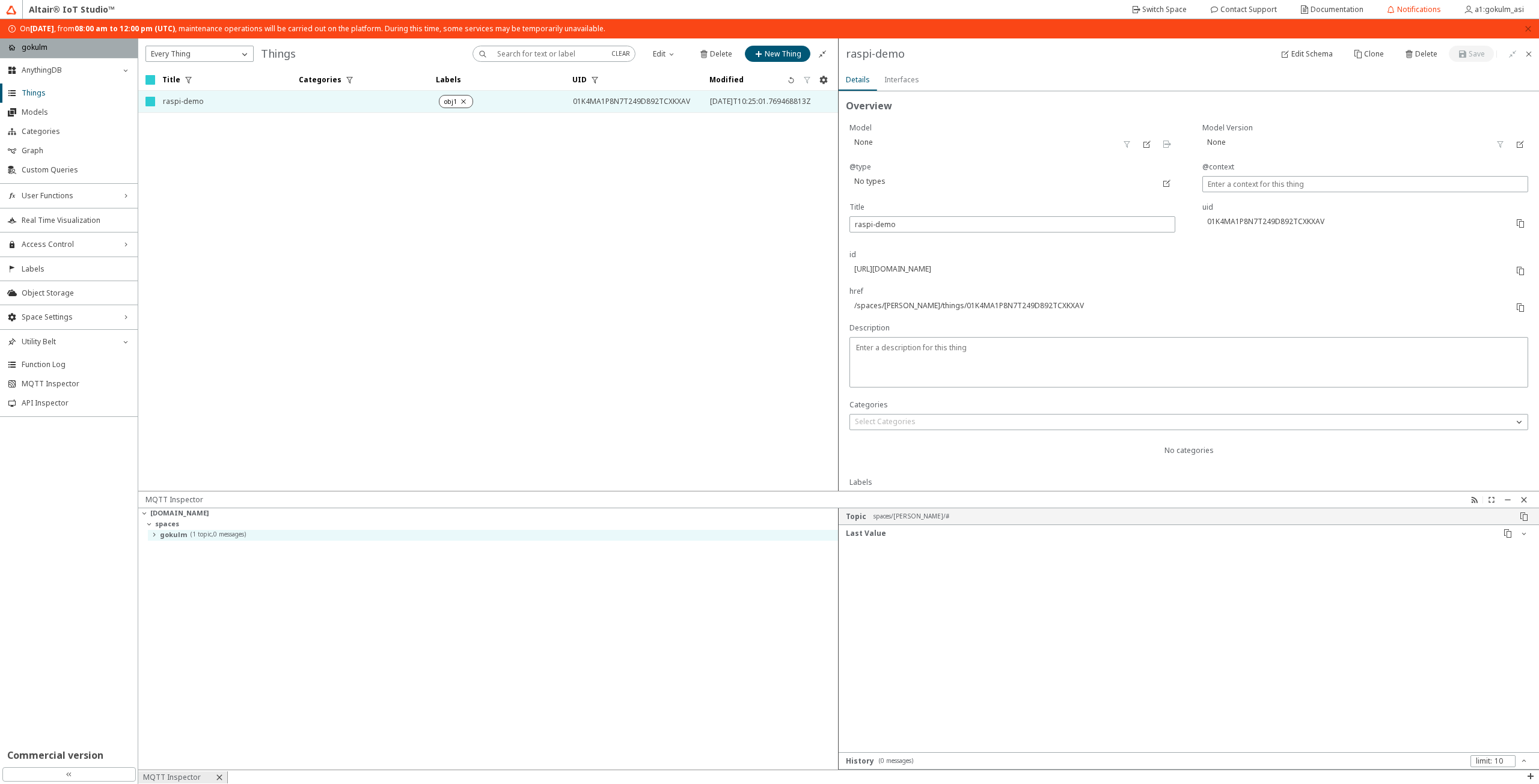
click at [0, 0] on slot "( 1 topic , 0 messages )" at bounding box center [0, 0] width 0 height 0
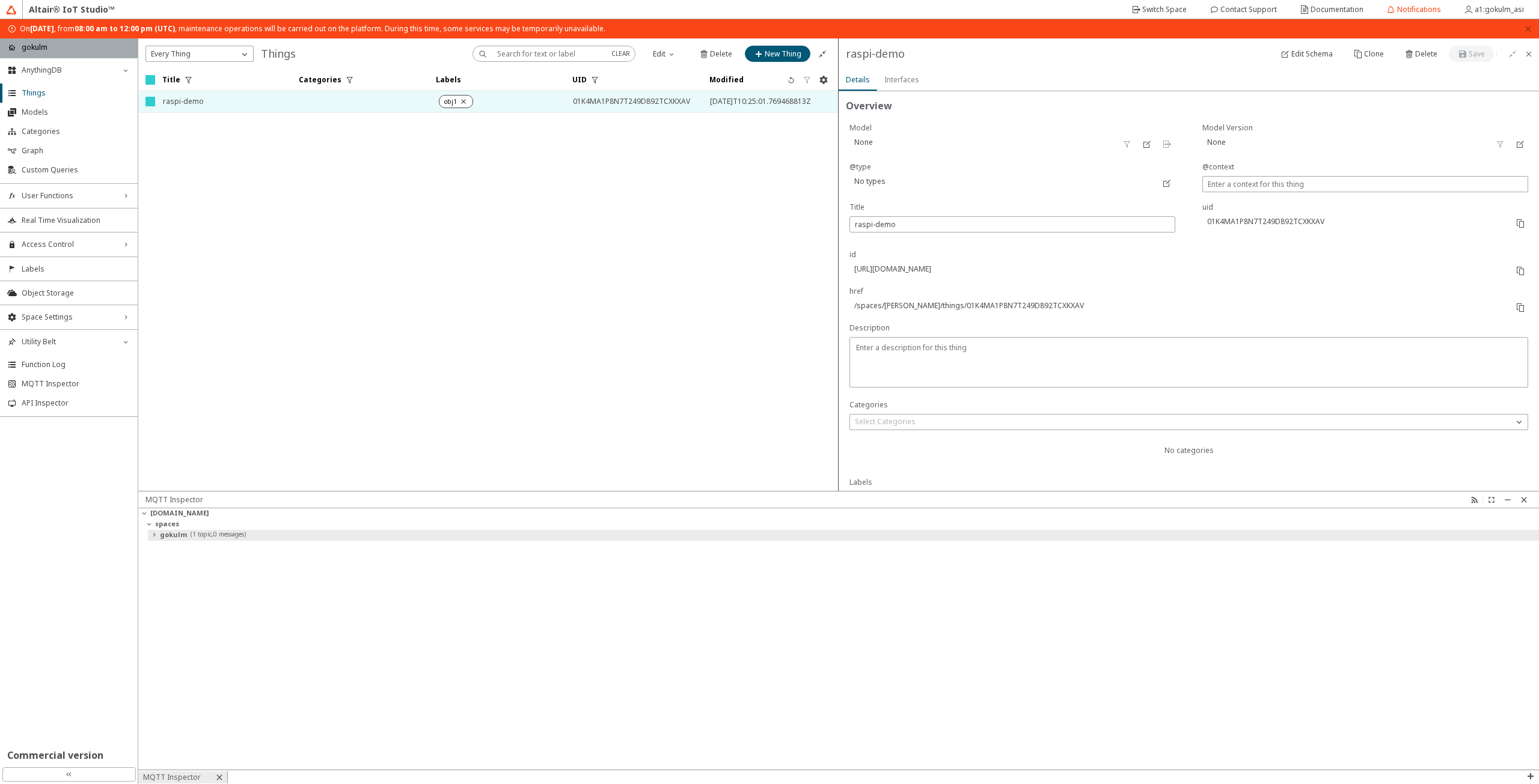
click at [0, 0] on slot "( 1 topic , 0 messages )" at bounding box center [0, 0] width 0 height 0
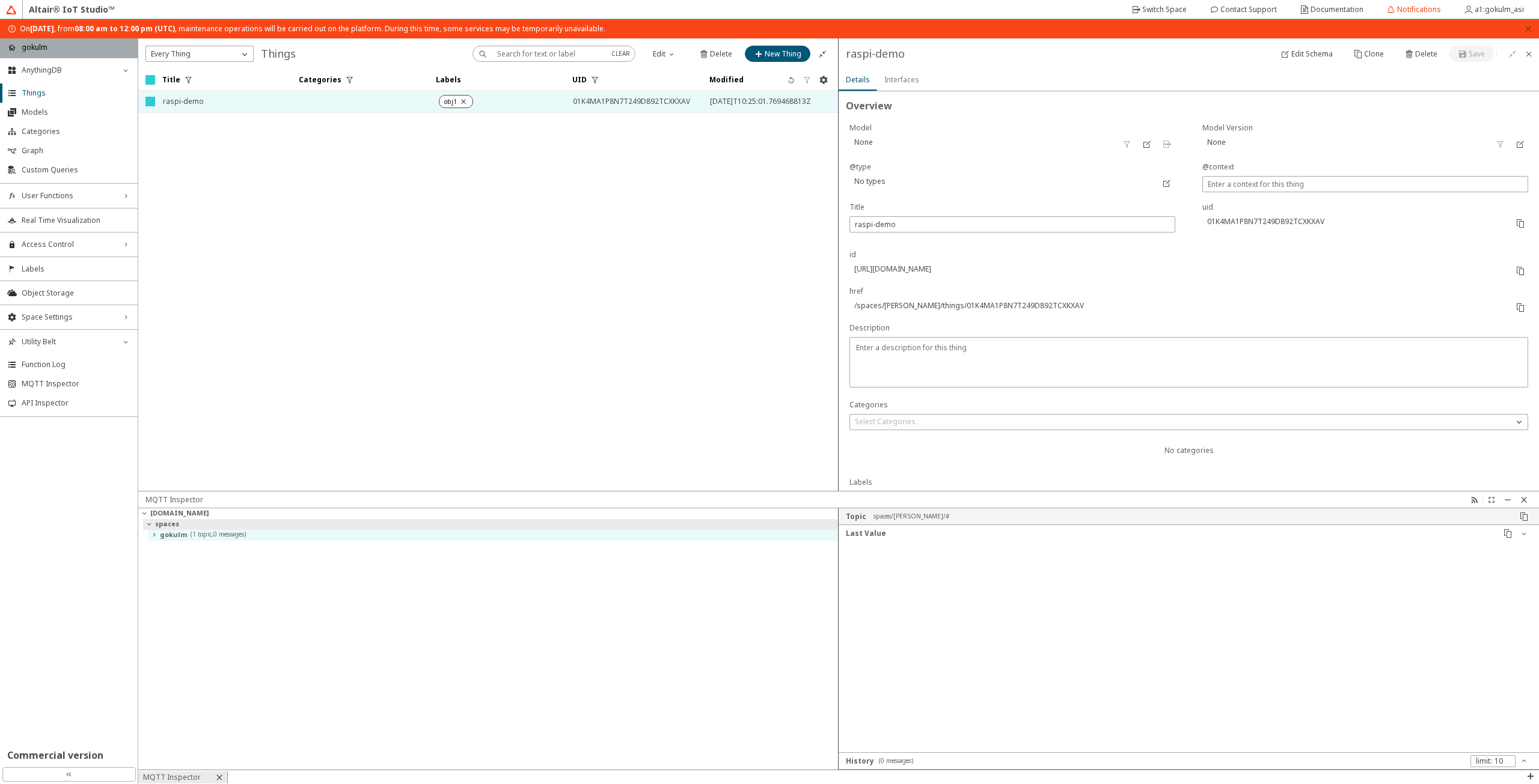
click at [0, 0] on slot "spaces" at bounding box center [0, 0] width 0 height 0
click at [153, 522] on iron-icon at bounding box center [149, 524] width 10 height 10
click at [148, 515] on iron-icon at bounding box center [144, 513] width 10 height 10
click at [0, 0] on slot "[DOMAIN_NAME]" at bounding box center [0, 0] width 0 height 0
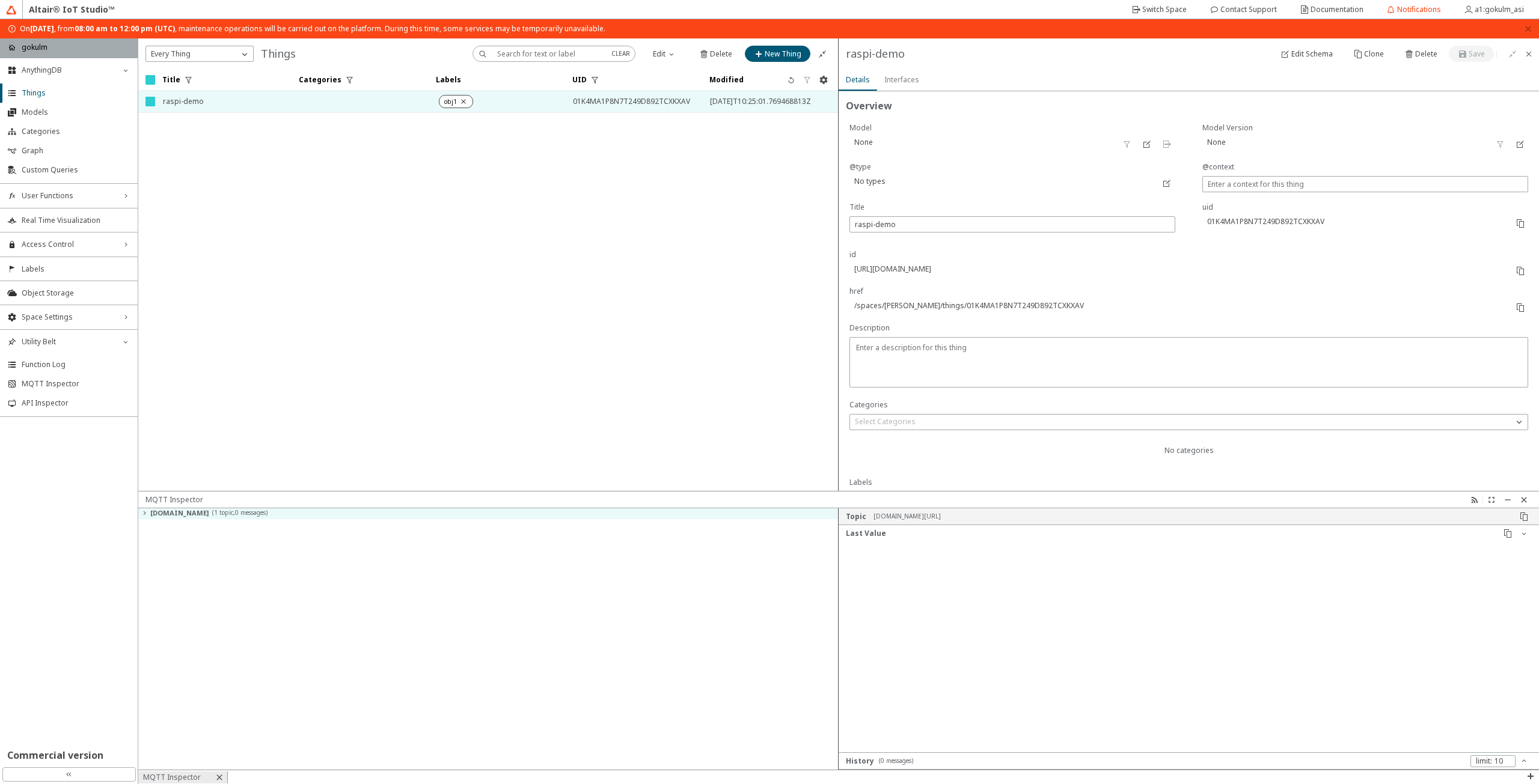
click at [1207, 643] on div at bounding box center [1188, 647] width 700 height 211
click at [1127, 417] on div "Select Categories" at bounding box center [1181, 421] width 663 height 12
click at [1418, 483] on div at bounding box center [1176, 489] width 643 height 12
click at [1477, 474] on input "text" at bounding box center [1175, 475] width 632 height 10
click at [1505, 474] on unity-button at bounding box center [1505, 482] width 17 height 28
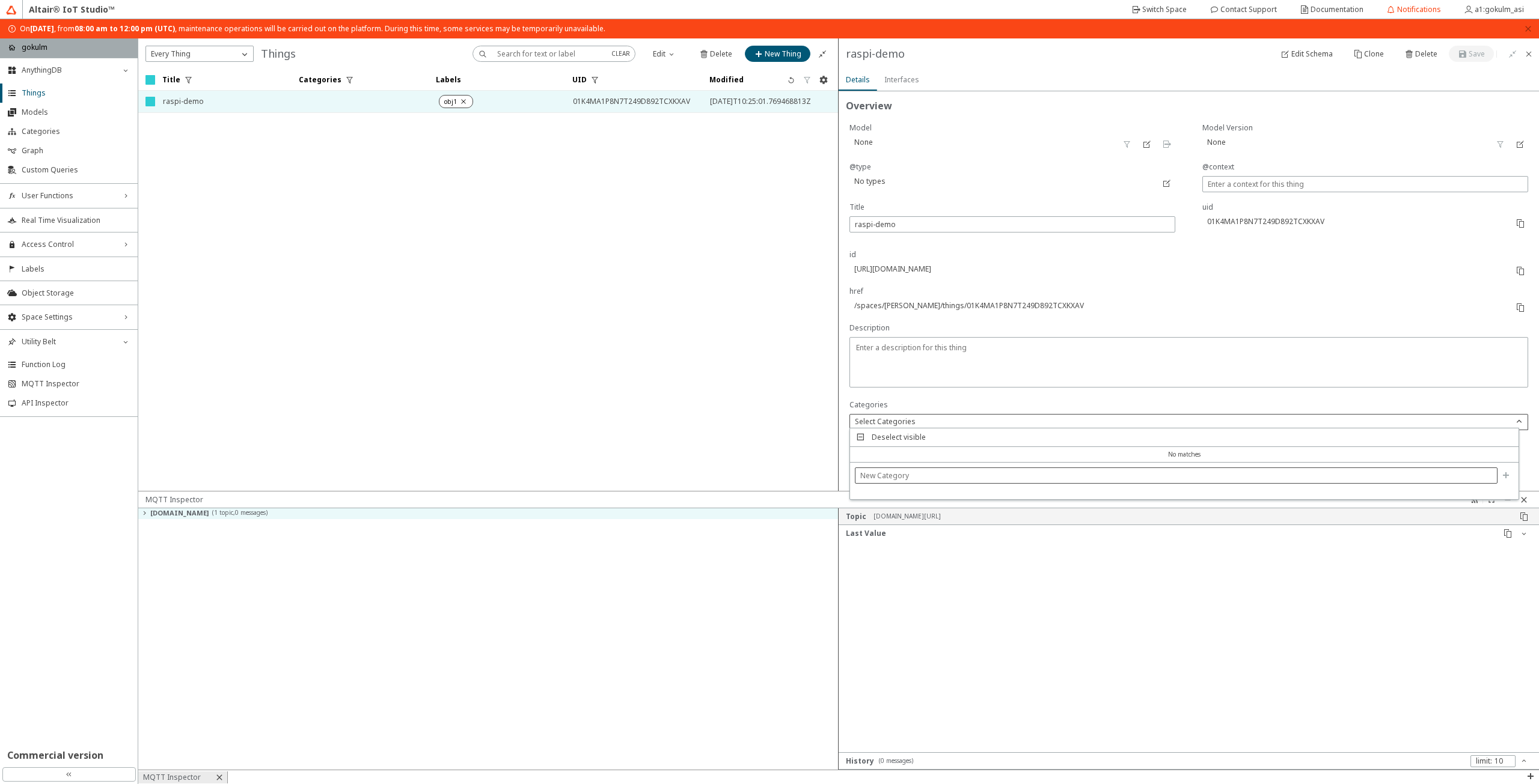
click at [1314, 469] on div at bounding box center [1176, 476] width 643 height 17
click at [1318, 401] on p "Categories" at bounding box center [1188, 405] width 678 height 11
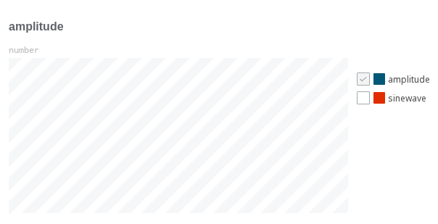
click at [370, 102] on div "sinewave" at bounding box center [392, 97] width 70 height 13
